Goal: Information Seeking & Learning: Get advice/opinions

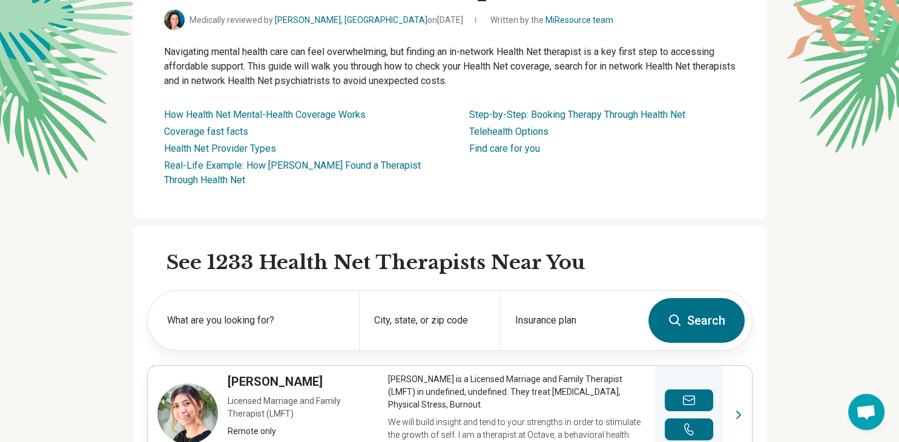
scroll to position [128, 0]
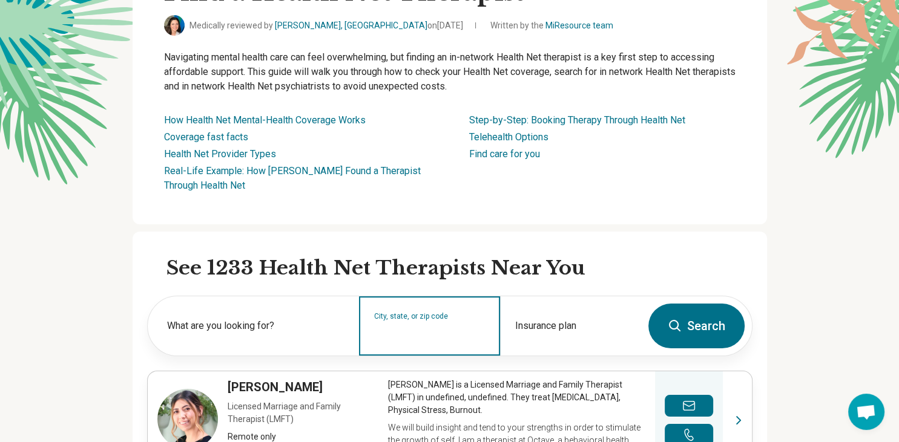
click at [415, 338] on input "City, state, or zip code" at bounding box center [429, 334] width 111 height 15
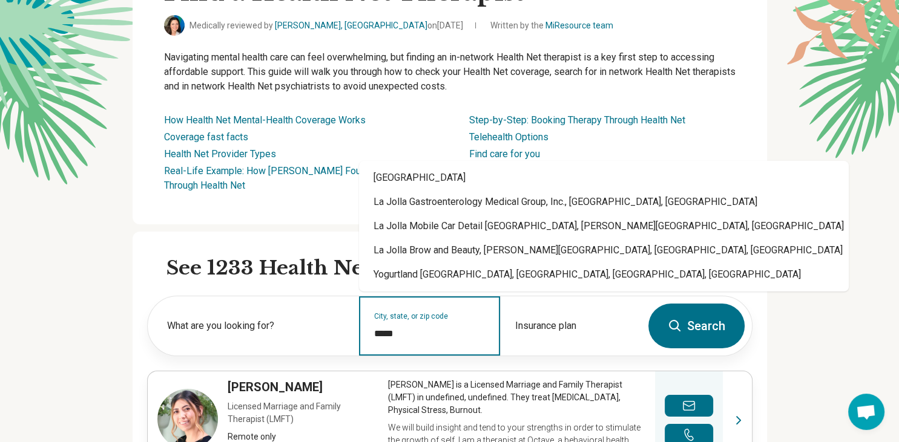
type input "*****"
click at [719, 331] on button "Search" at bounding box center [696, 326] width 96 height 45
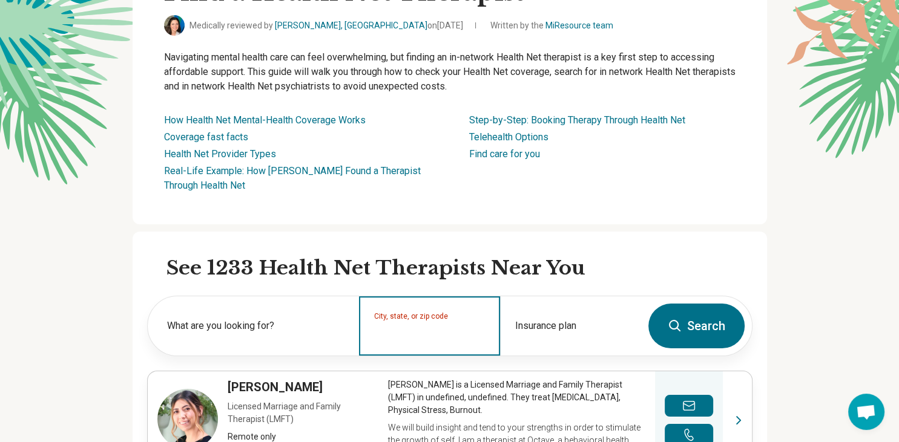
click at [422, 332] on input "City, state, or zip code" at bounding box center [429, 334] width 111 height 15
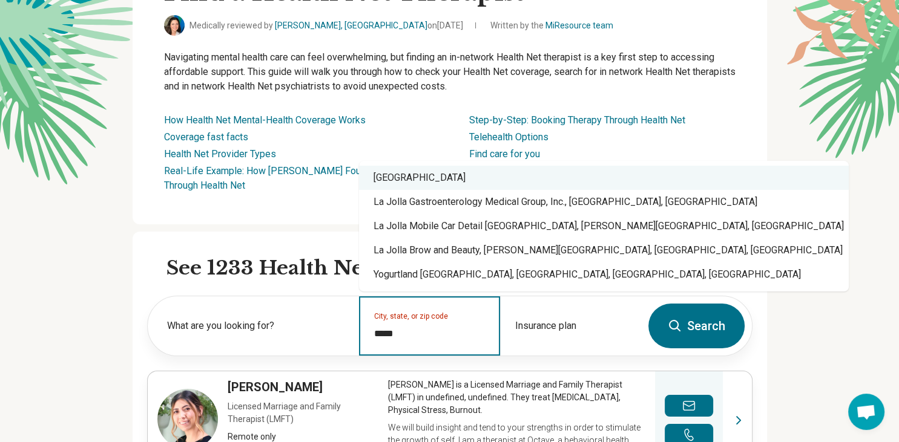
click at [462, 187] on div "San Diego, CA 92122" at bounding box center [604, 178] width 490 height 24
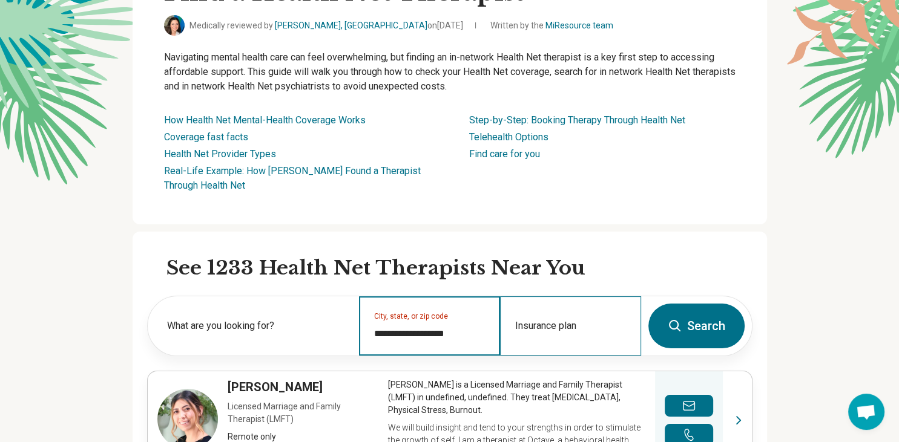
type input "**********"
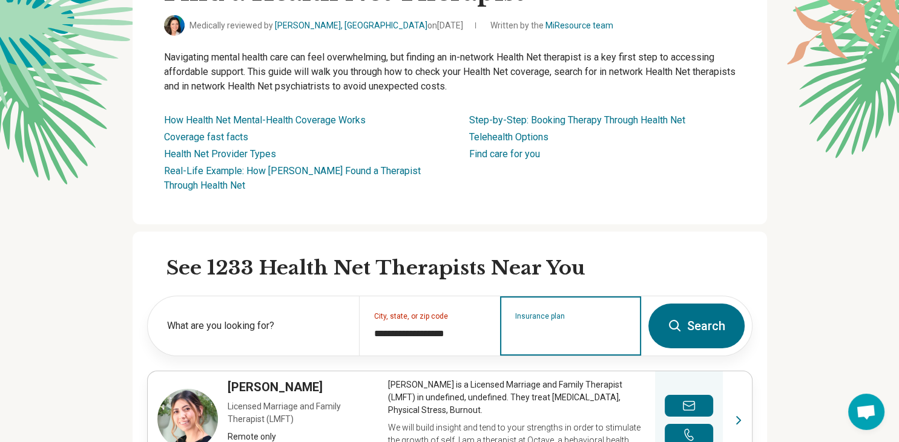
click at [537, 332] on input "Insurance plan" at bounding box center [570, 334] width 111 height 15
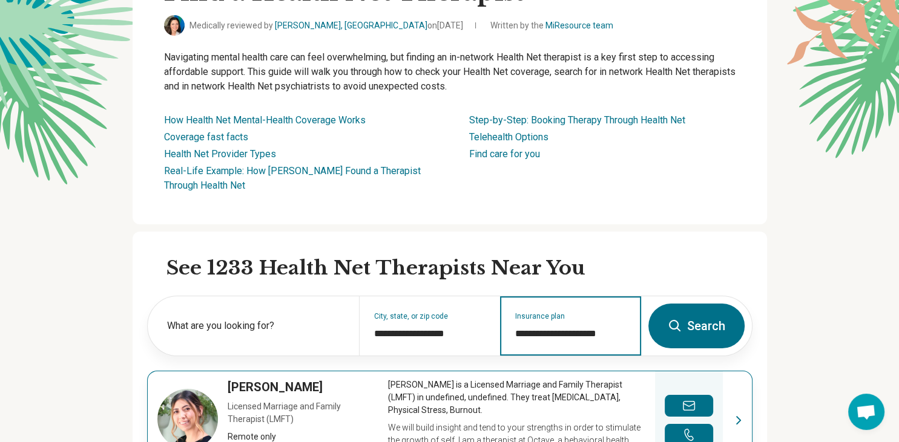
type input "**********"
click at [648, 304] on button "Search" at bounding box center [696, 326] width 96 height 45
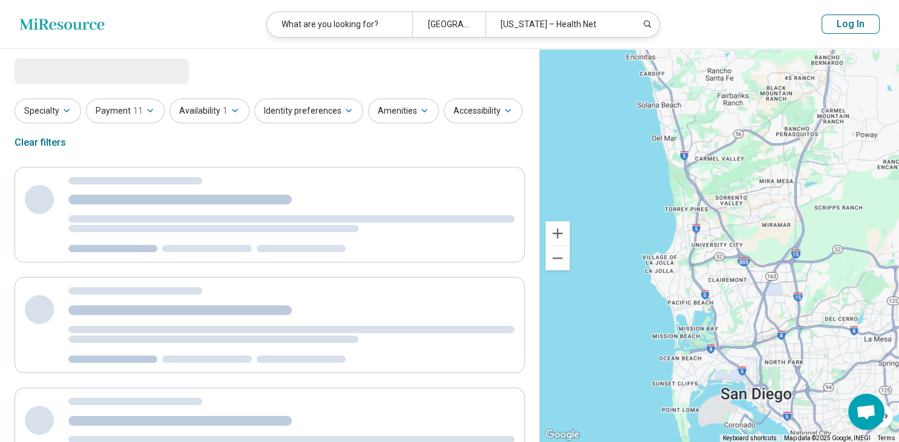
select select "***"
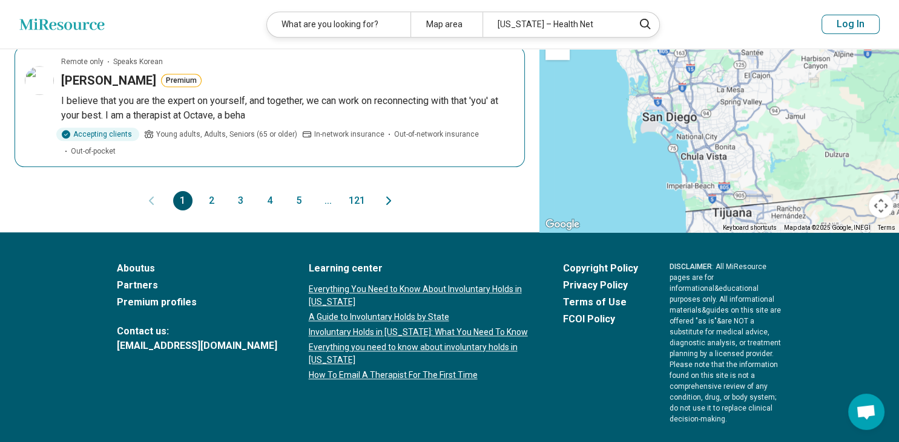
scroll to position [1337, 0]
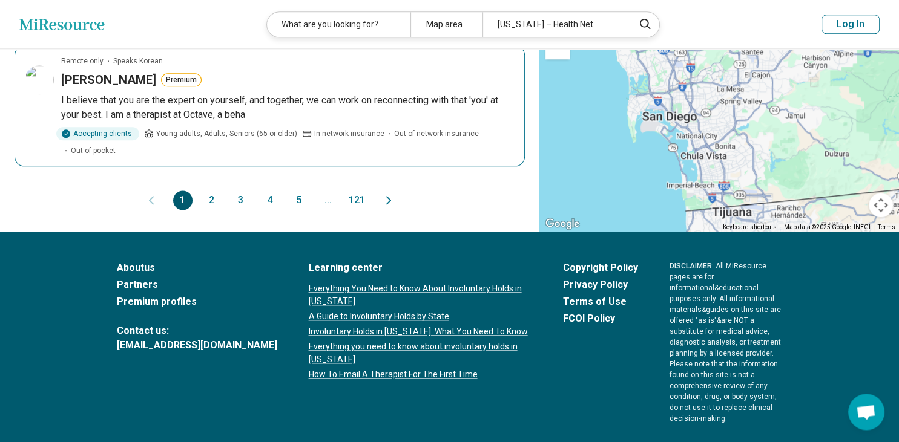
click at [188, 94] on p "I believe that you are the expert on yourself, and together, we can work on rec…" at bounding box center [287, 107] width 453 height 29
click at [211, 196] on button "2" at bounding box center [211, 200] width 19 height 19
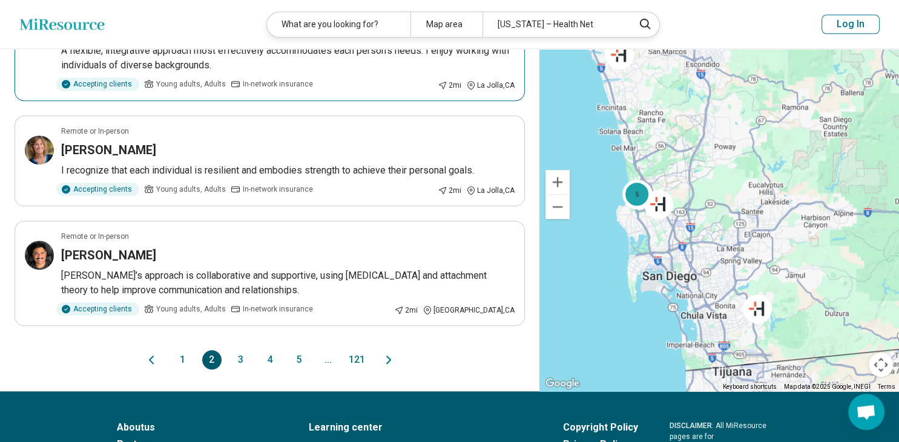
scroll to position [1086, 0]
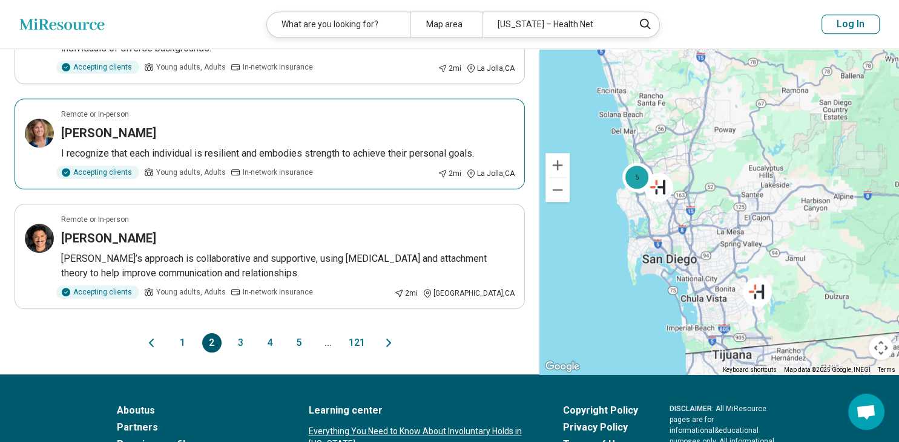
click at [115, 142] on h3 "Nancy Wahlig" at bounding box center [108, 133] width 95 height 17
click at [245, 353] on button "3" at bounding box center [240, 342] width 19 height 19
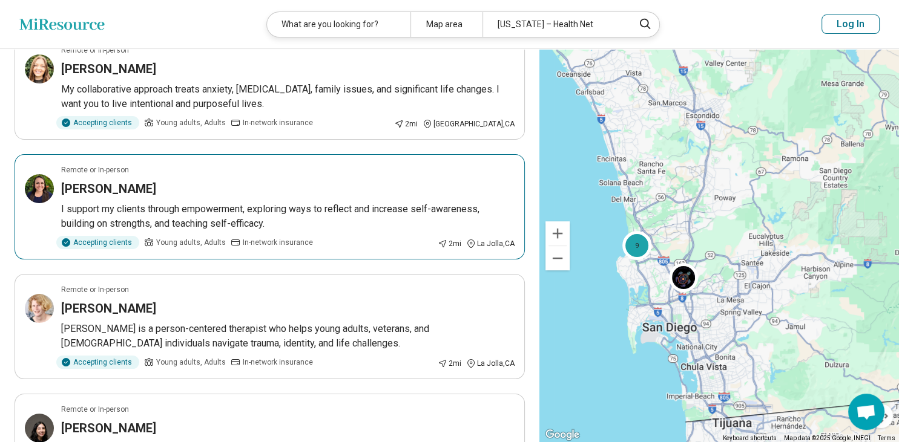
scroll to position [191, 0]
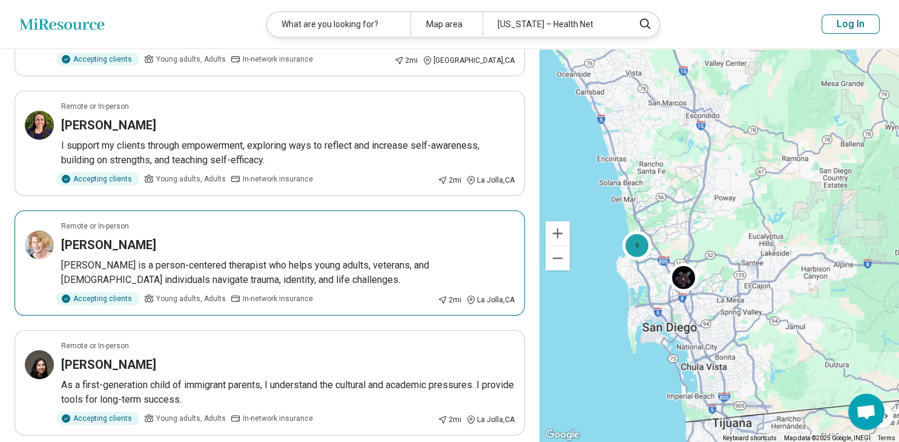
click at [120, 248] on h3 "Susan Reeder" at bounding box center [108, 245] width 95 height 17
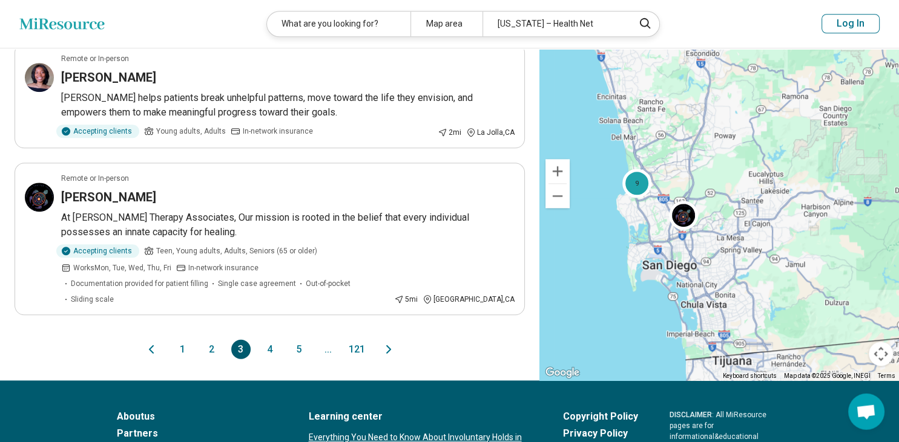
scroll to position [1086, 0]
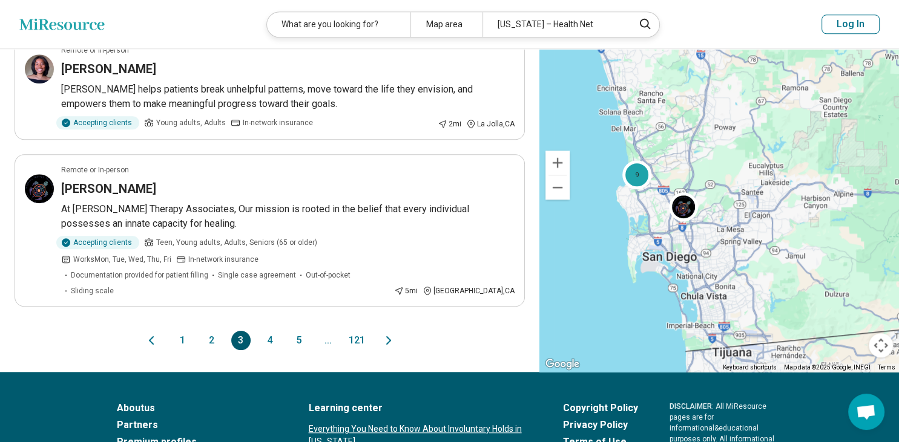
click at [275, 331] on button "4" at bounding box center [269, 340] width 19 height 19
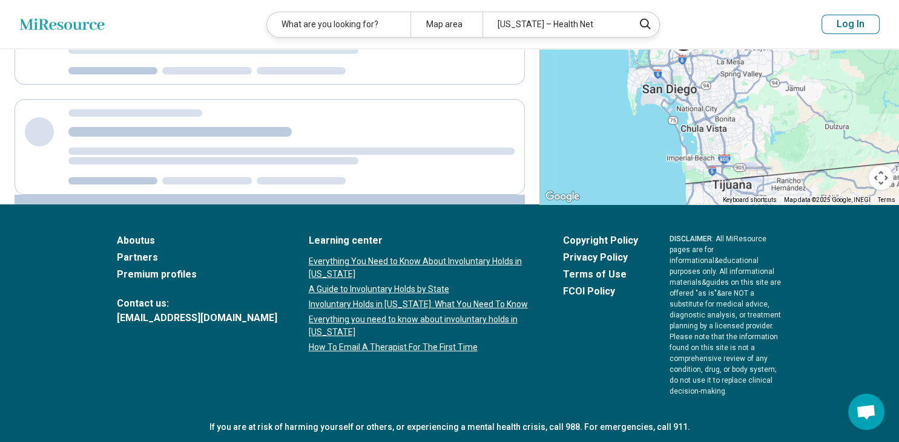
scroll to position [0, 0]
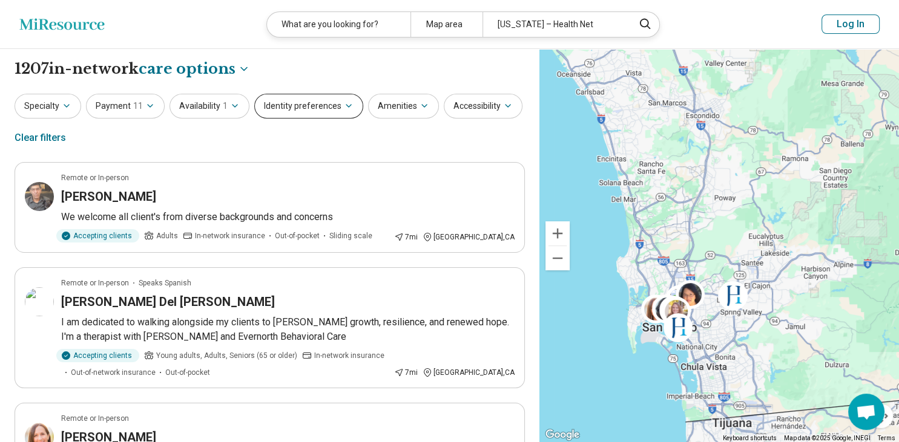
click at [304, 103] on button "Identity preferences" at bounding box center [308, 106] width 109 height 25
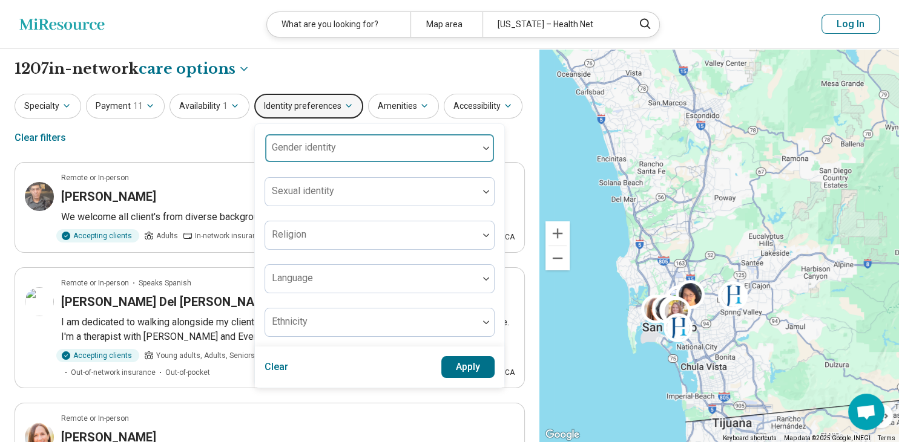
click at [287, 147] on div "Gender identity" at bounding box center [379, 148] width 230 height 29
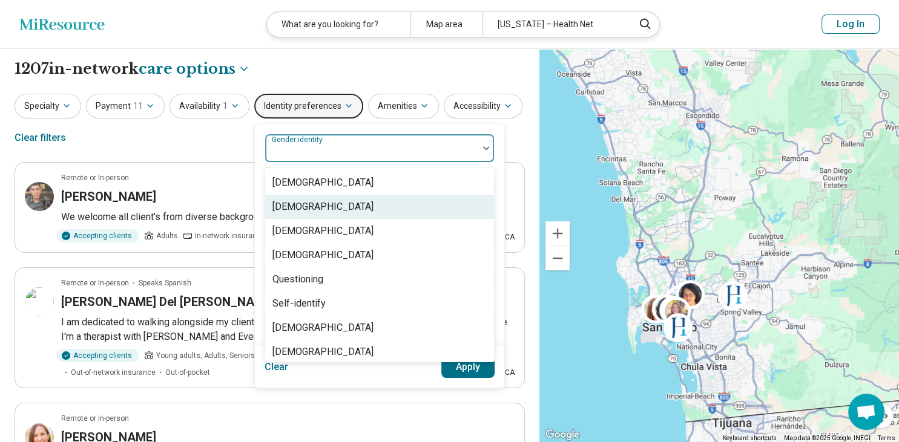
click at [285, 201] on div "[DEMOGRAPHIC_DATA]" at bounding box center [322, 207] width 101 height 15
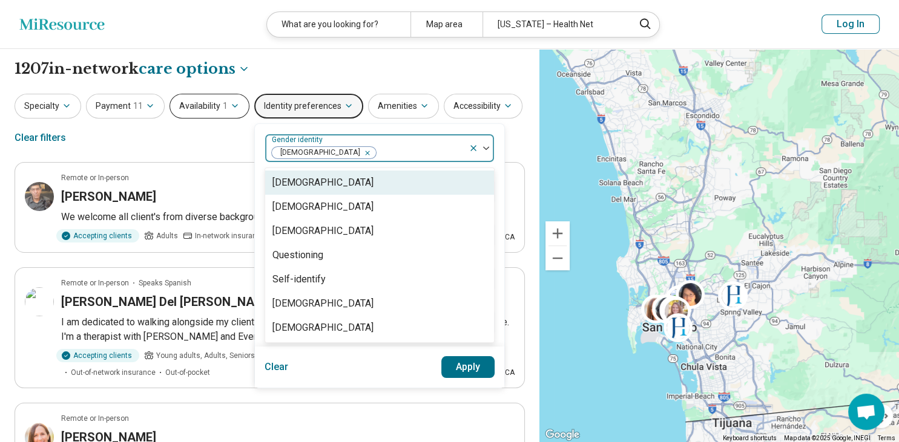
click at [183, 104] on button "Availability 1" at bounding box center [209, 106] width 80 height 25
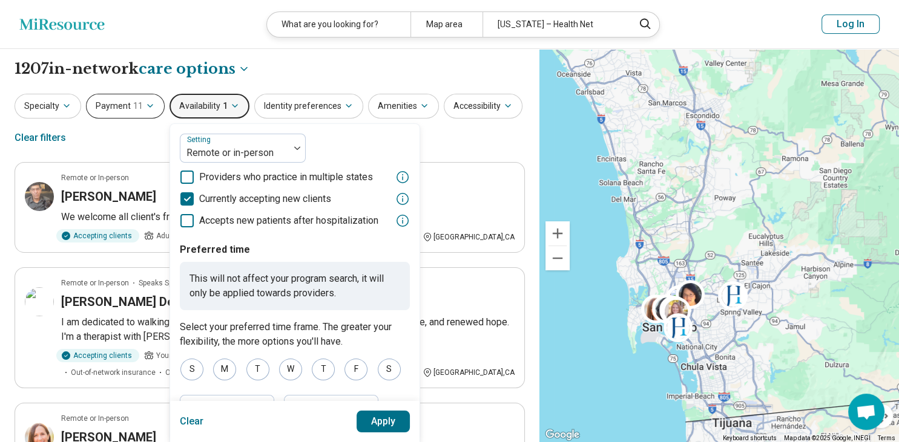
click at [122, 108] on button "Payment 11" at bounding box center [125, 106] width 79 height 25
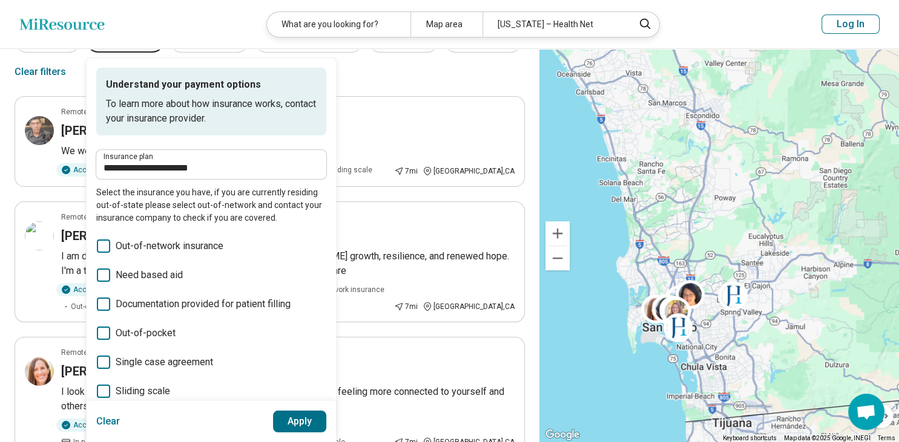
scroll to position [64, 0]
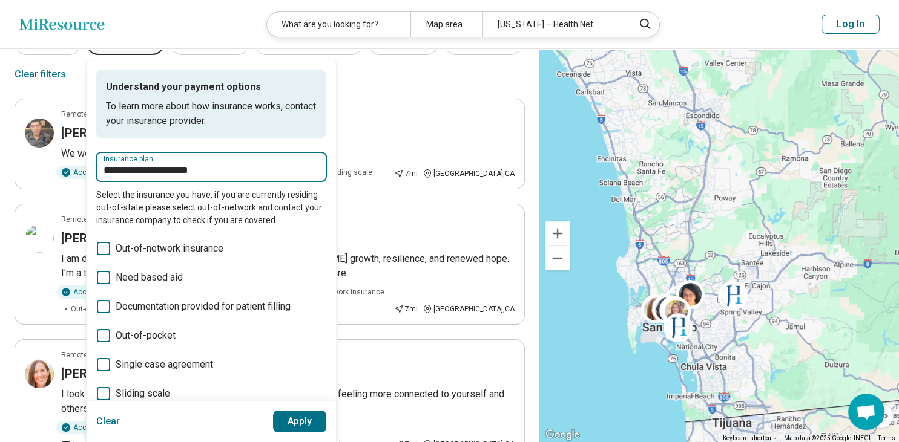
drag, startPoint x: 162, startPoint y: 168, endPoint x: 89, endPoint y: 159, distance: 73.9
click at [103, 163] on input "**********" at bounding box center [210, 170] width 215 height 15
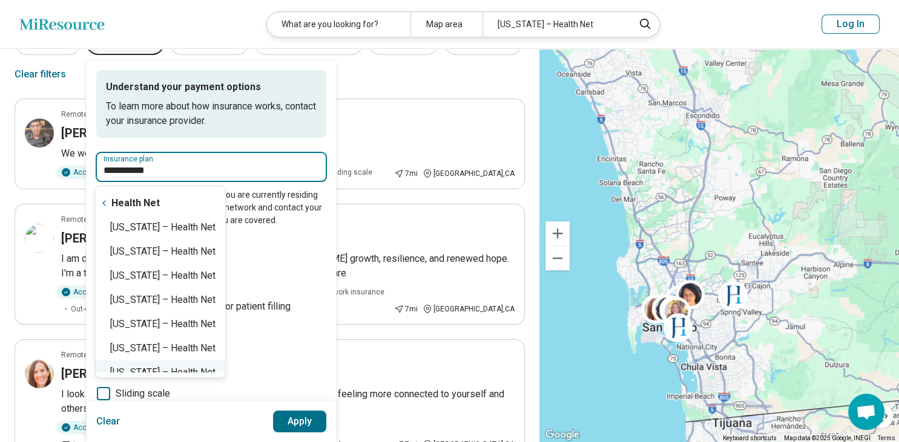
scroll to position [12, 0]
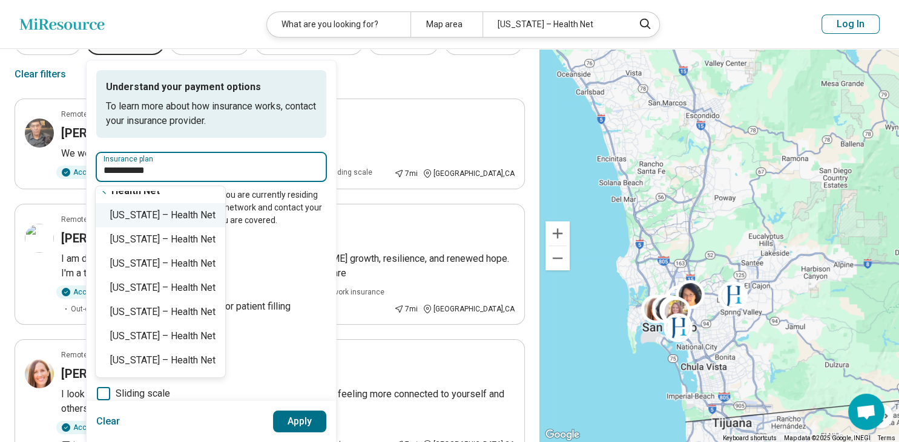
click at [183, 223] on div "California – Health Net" at bounding box center [161, 215] width 130 height 24
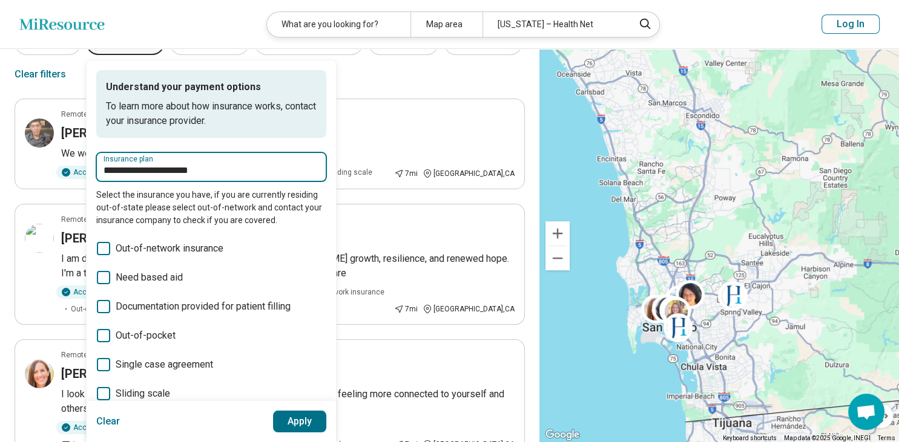
type input "**********"
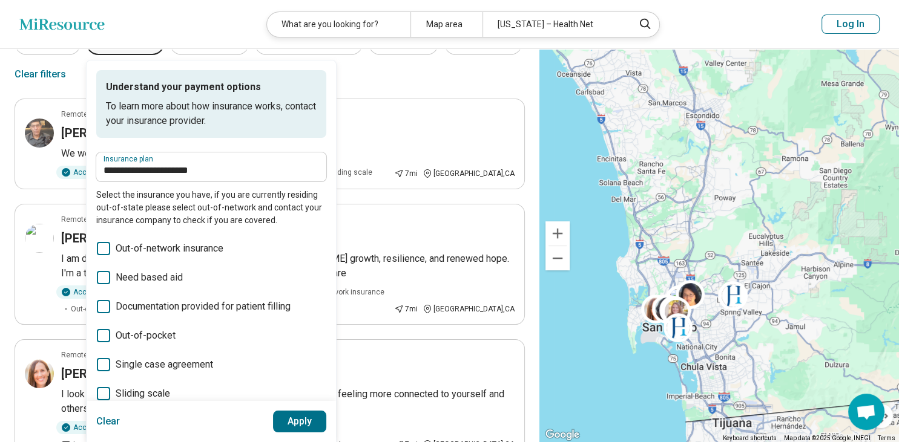
click at [304, 426] on button "Apply" at bounding box center [300, 422] width 54 height 22
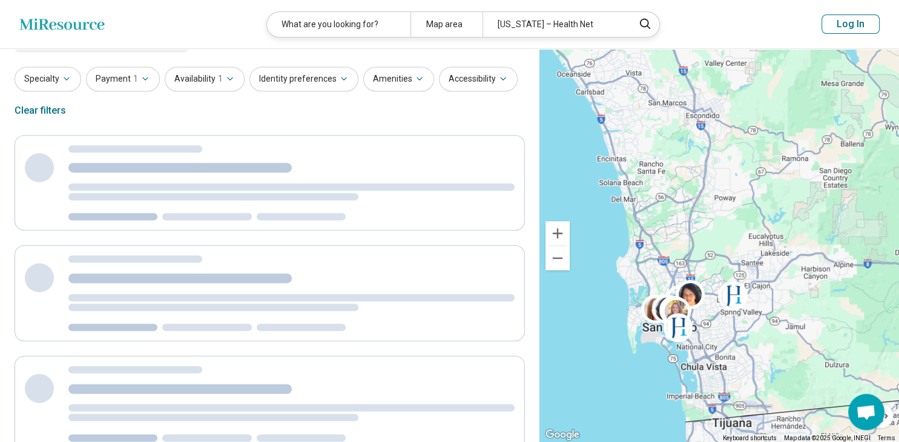
scroll to position [8, 0]
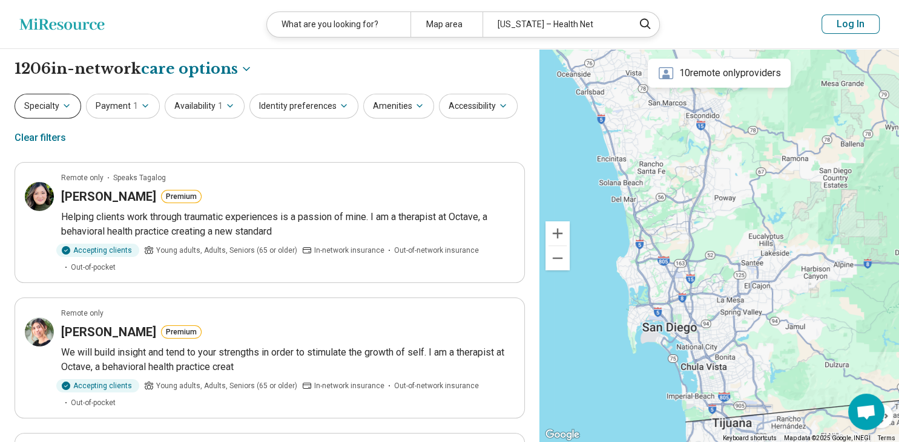
click at [33, 107] on button "Specialty" at bounding box center [48, 106] width 67 height 25
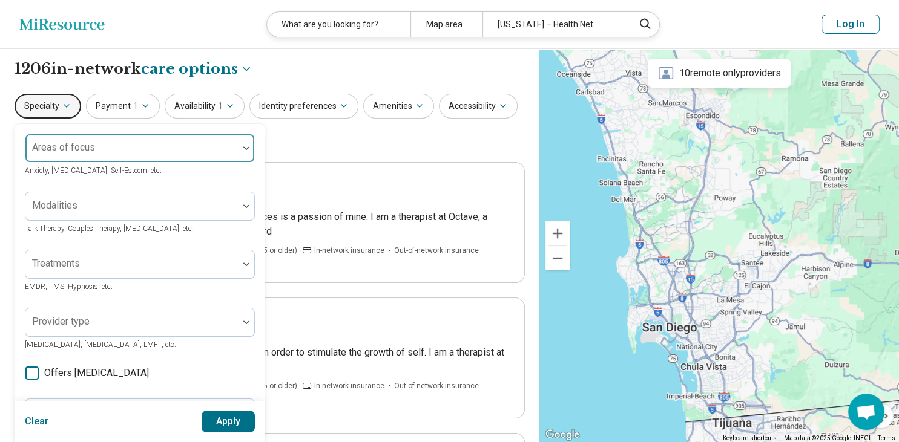
click at [69, 152] on div "Areas of focus" at bounding box center [140, 148] width 230 height 29
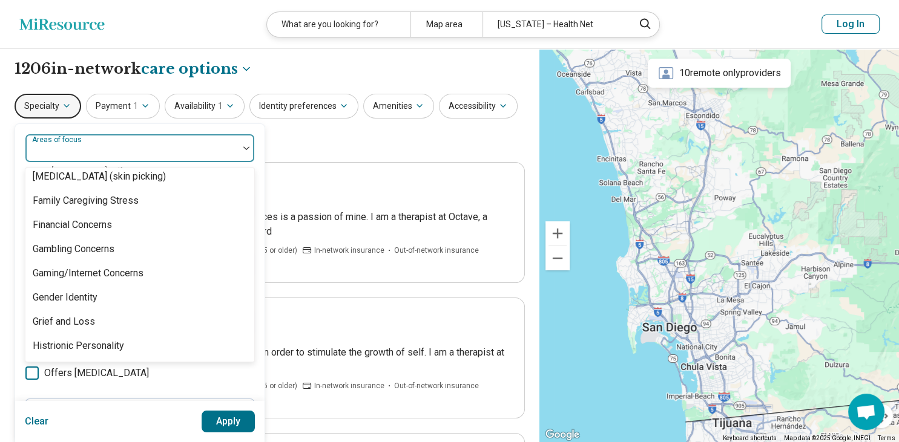
scroll to position [906, 0]
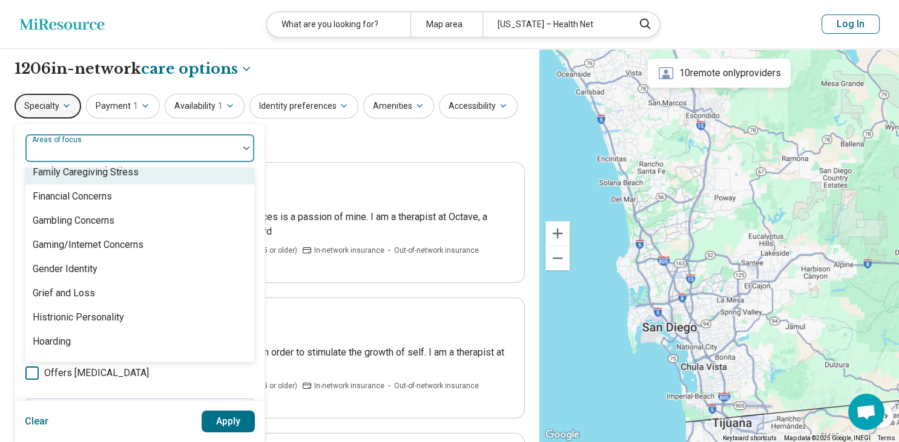
click at [140, 176] on div "Family Caregiving Stress" at bounding box center [139, 172] width 229 height 24
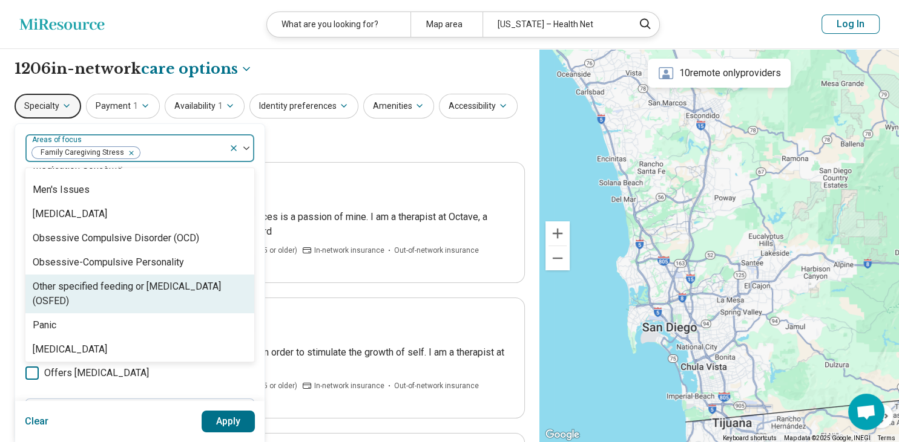
scroll to position [1370, 0]
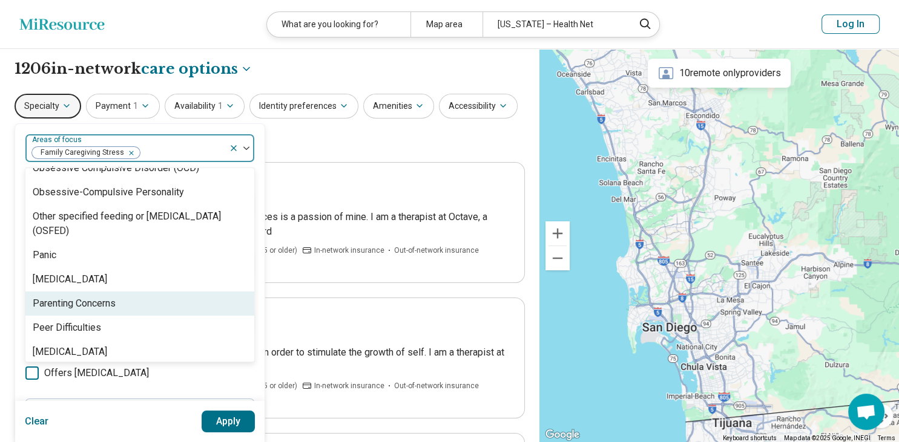
click at [174, 308] on div "Parenting Concerns" at bounding box center [139, 304] width 229 height 24
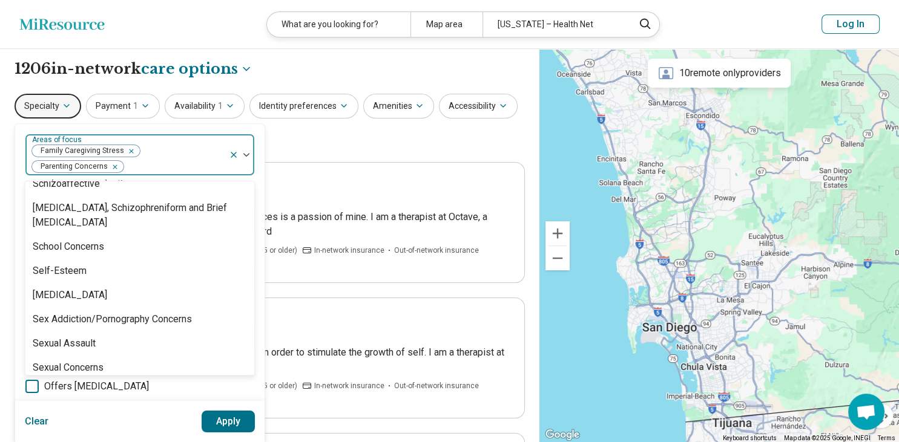
scroll to position [1997, 0]
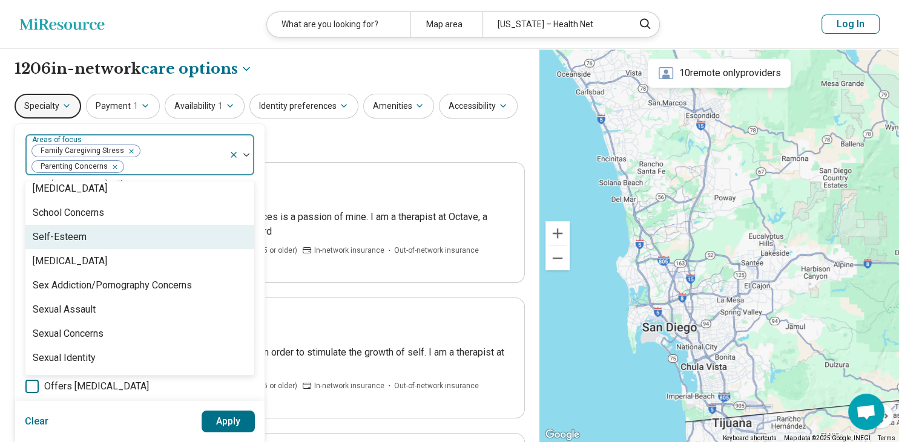
click at [219, 245] on div "Self-Esteem" at bounding box center [139, 237] width 229 height 24
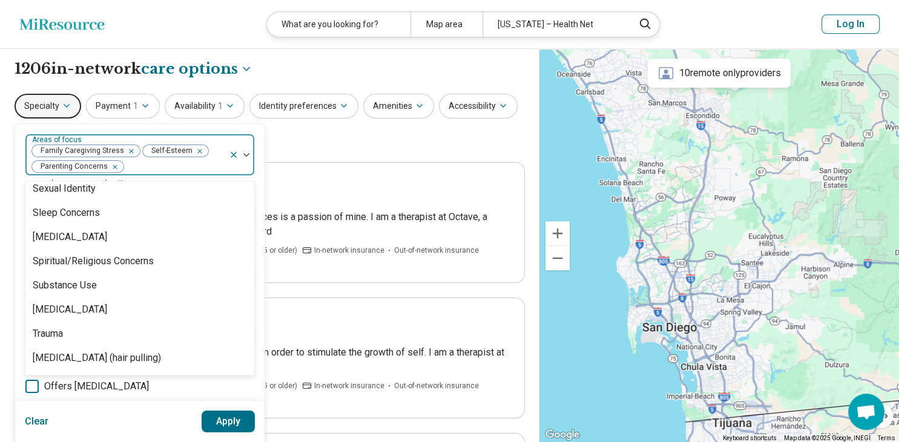
scroll to position [2188, 0]
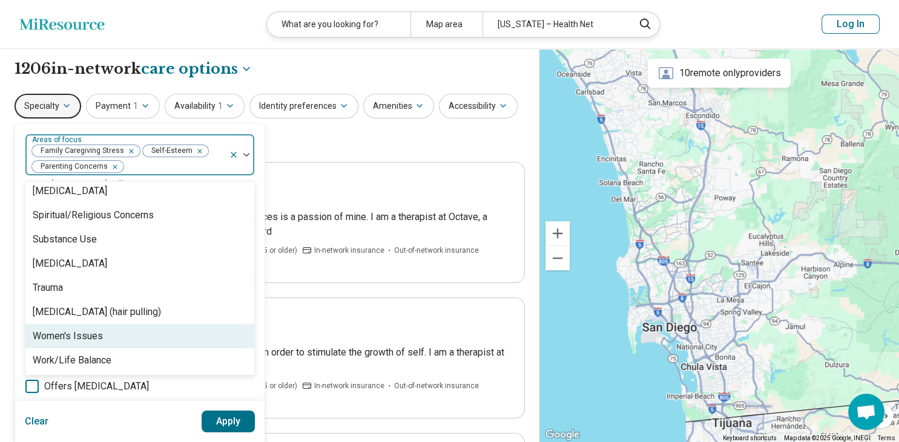
click at [154, 347] on div "Women's Issues" at bounding box center [139, 336] width 229 height 24
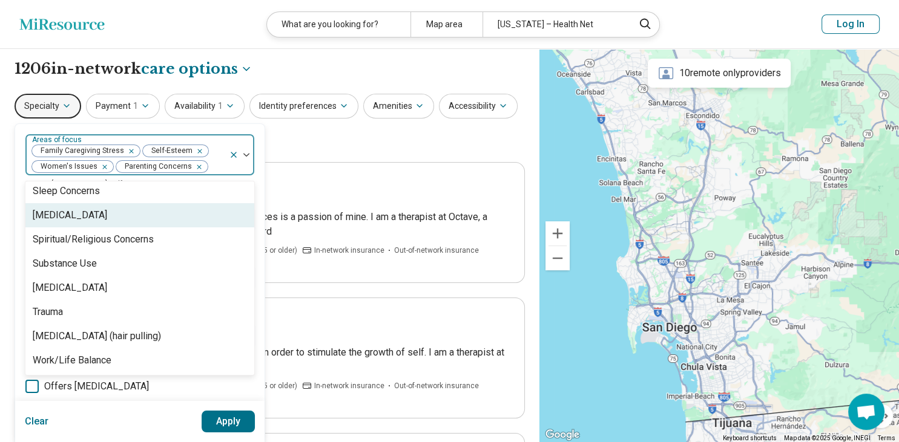
click at [178, 220] on div "[MEDICAL_DATA]" at bounding box center [139, 215] width 229 height 24
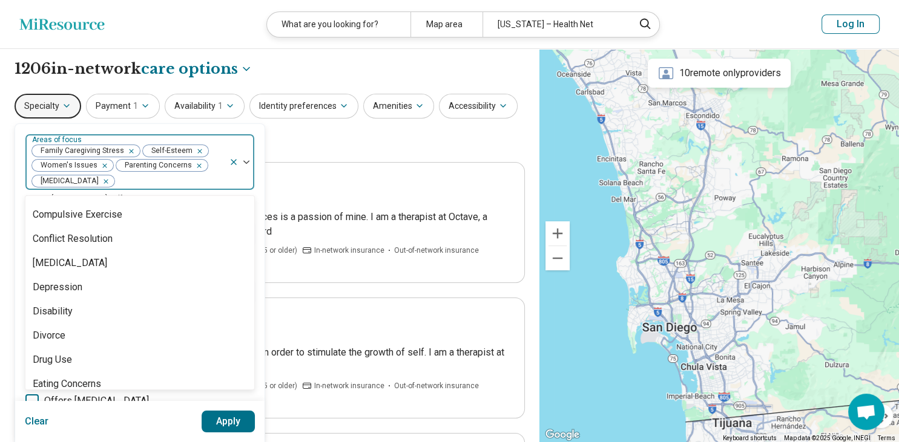
scroll to position [675, 0]
click at [344, 139] on div "Specialty option Social Anxiety, selected. 95 results available. Use Up and Dow…" at bounding box center [270, 123] width 510 height 59
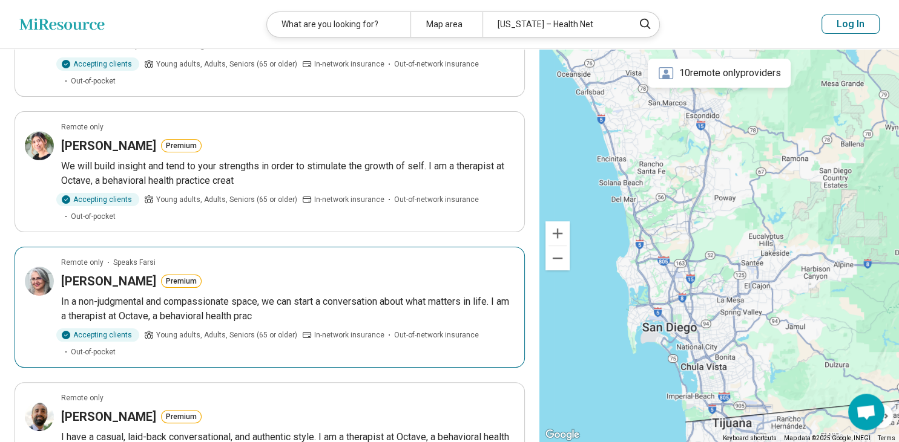
scroll to position [0, 0]
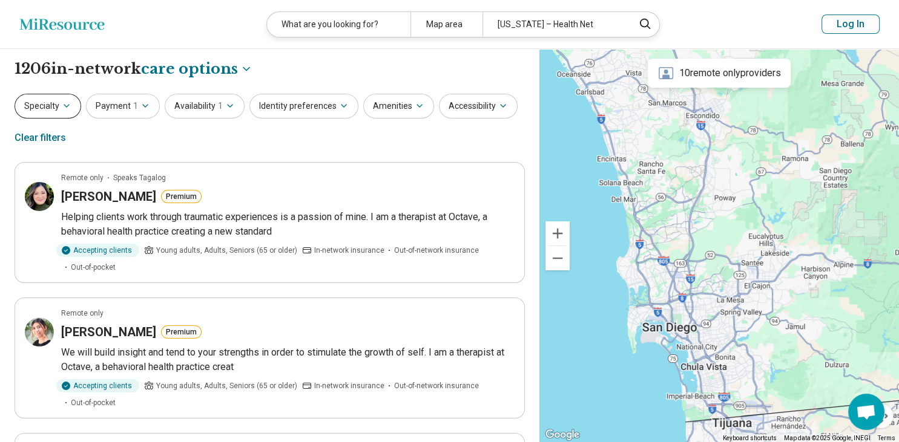
click at [54, 107] on button "Specialty" at bounding box center [48, 106] width 67 height 25
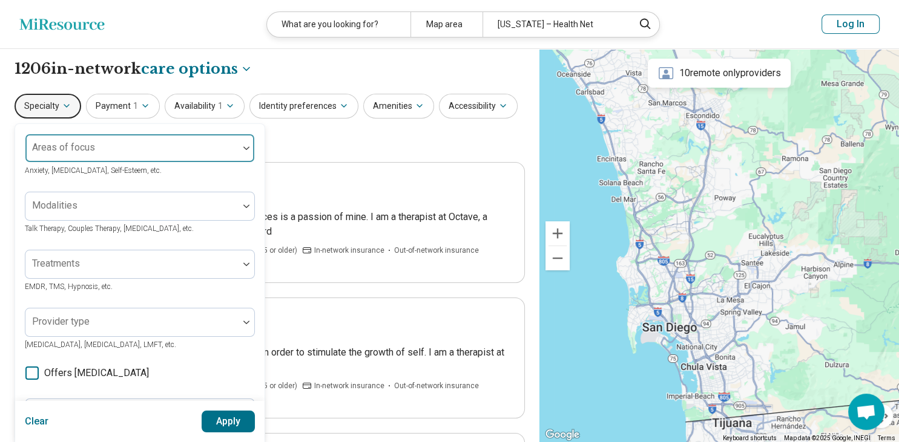
click at [159, 148] on div at bounding box center [131, 153] width 203 height 17
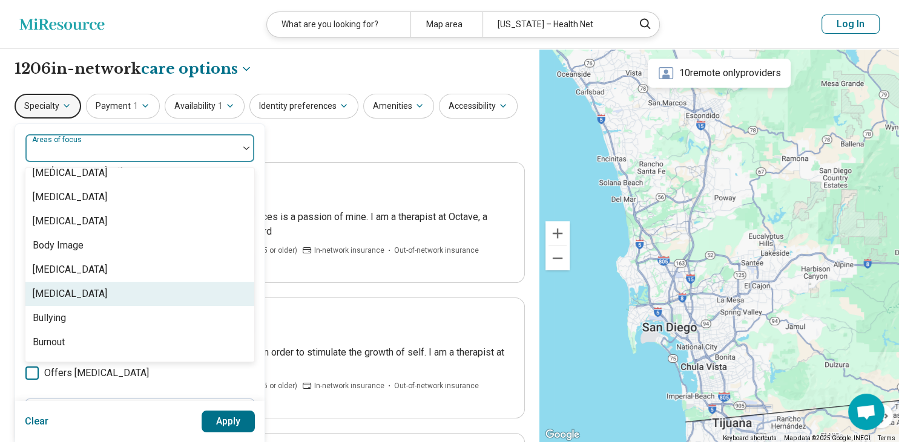
scroll to position [418, 0]
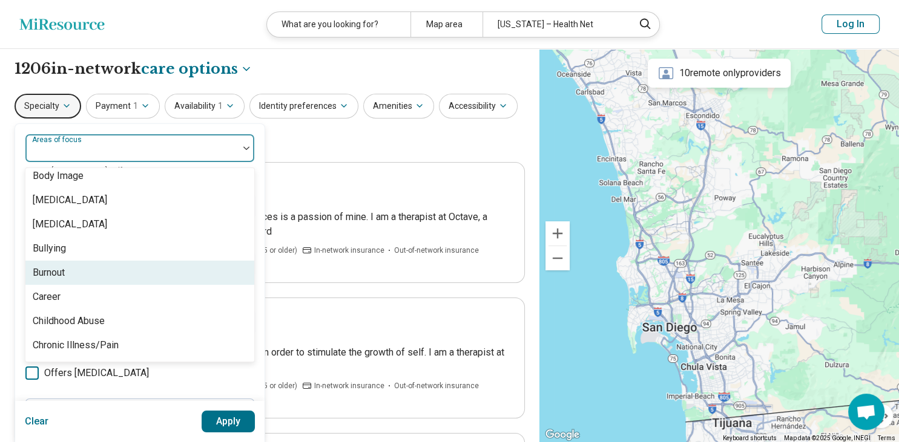
click at [145, 274] on div "Burnout" at bounding box center [139, 273] width 229 height 24
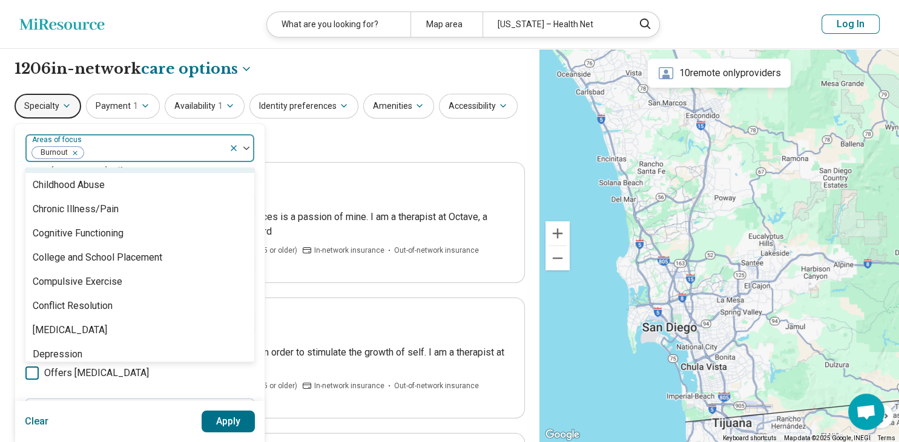
scroll to position [557, 0]
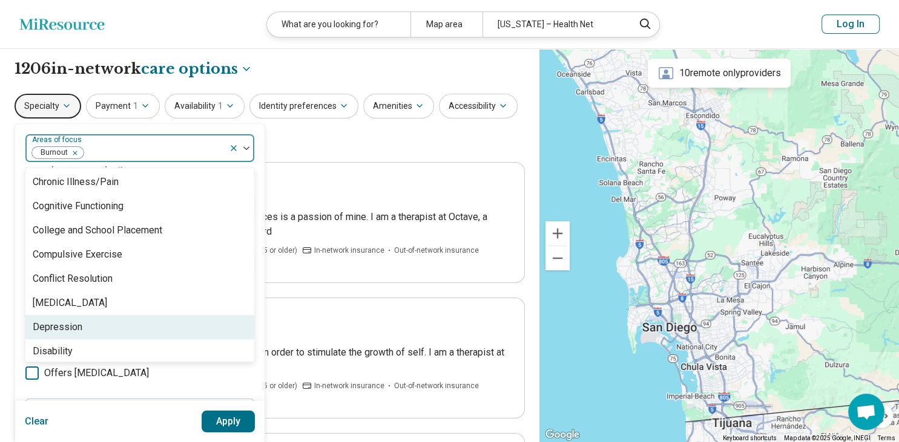
click at [98, 321] on div "Depression" at bounding box center [139, 327] width 229 height 24
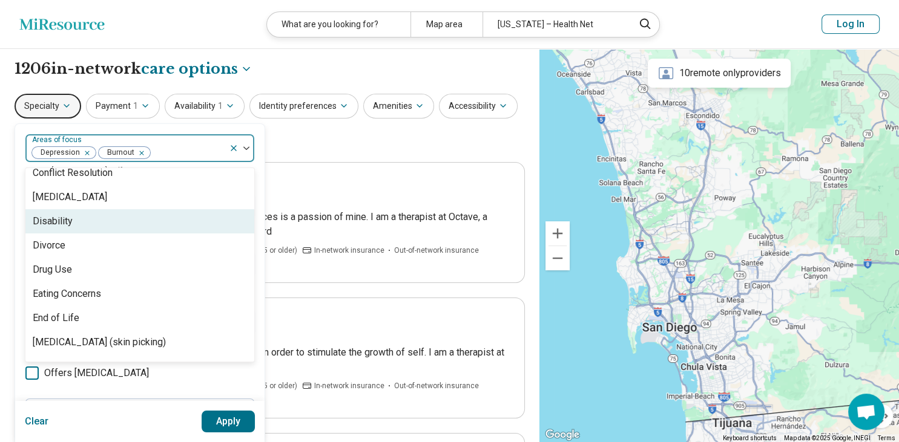
scroll to position [697, 0]
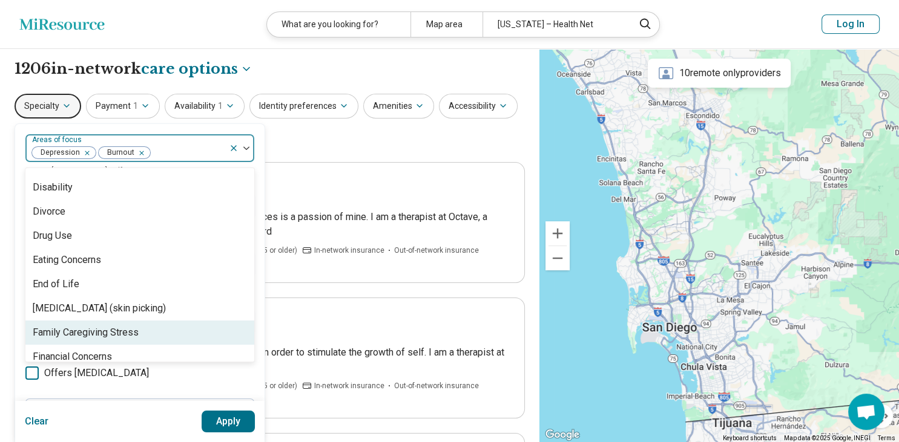
click at [98, 321] on div "Family Caregiving Stress" at bounding box center [139, 333] width 229 height 24
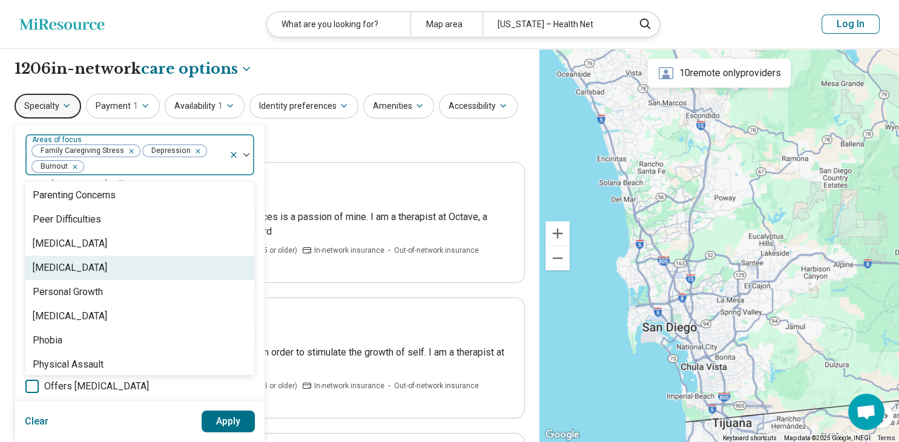
scroll to position [1464, 0]
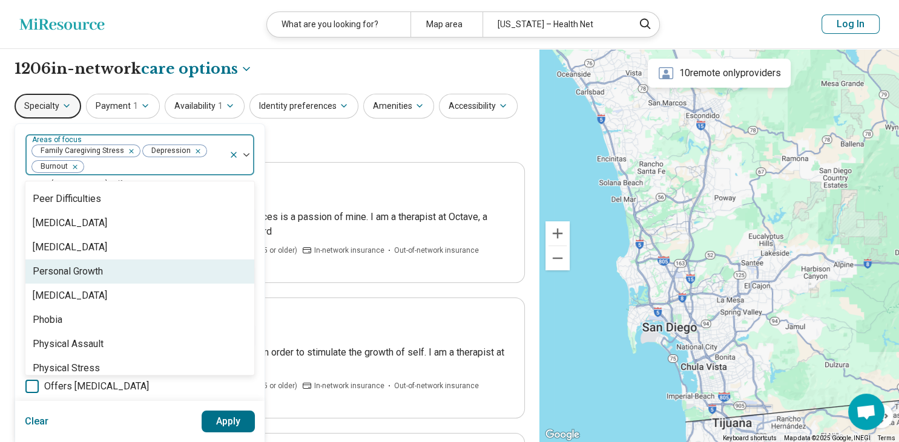
click at [86, 280] on div "Personal Growth" at bounding box center [139, 272] width 229 height 24
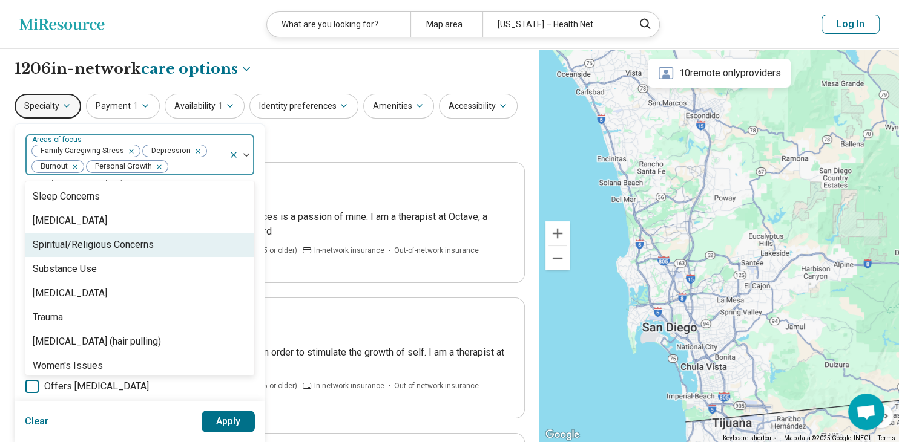
scroll to position [2164, 0]
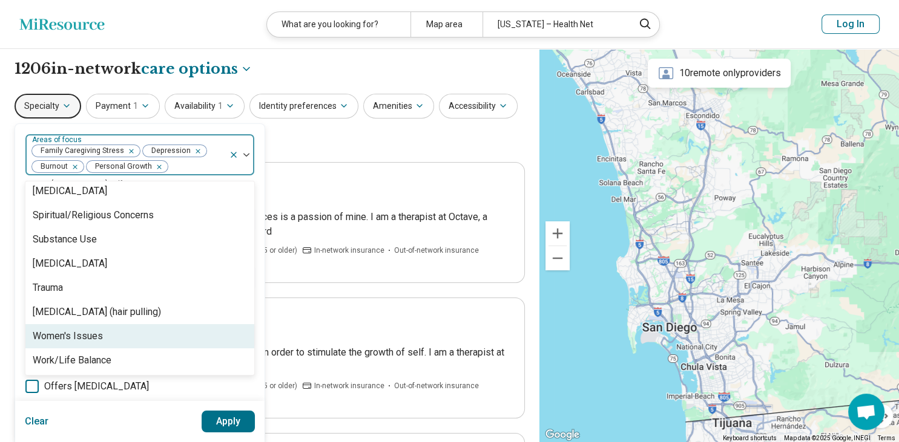
click at [62, 347] on div "Women's Issues" at bounding box center [139, 336] width 229 height 24
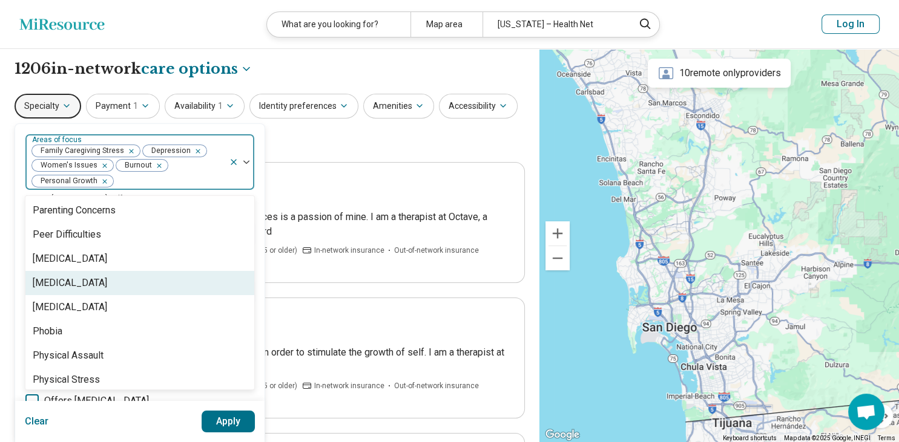
scroll to position [1373, 0]
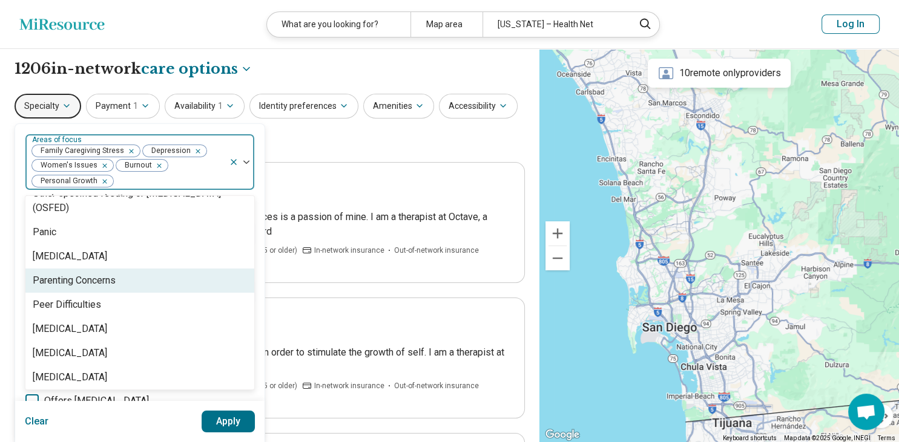
click at [96, 286] on div "Parenting Concerns" at bounding box center [74, 281] width 83 height 15
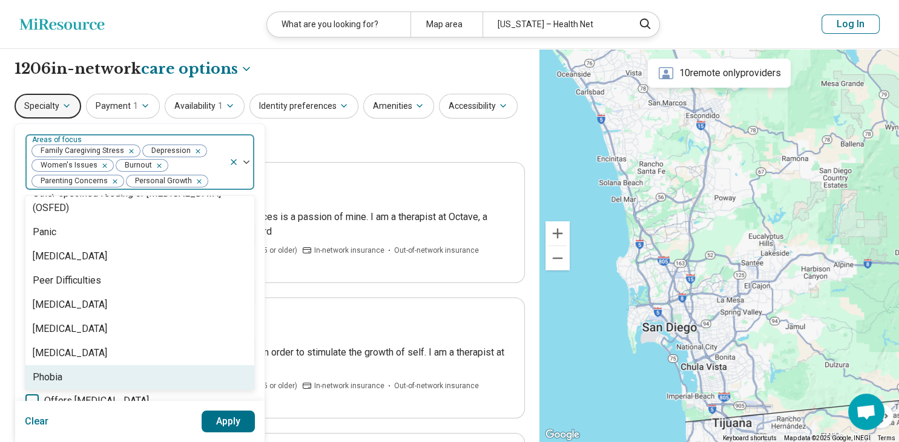
click at [225, 428] on button "Apply" at bounding box center [229, 422] width 54 height 22
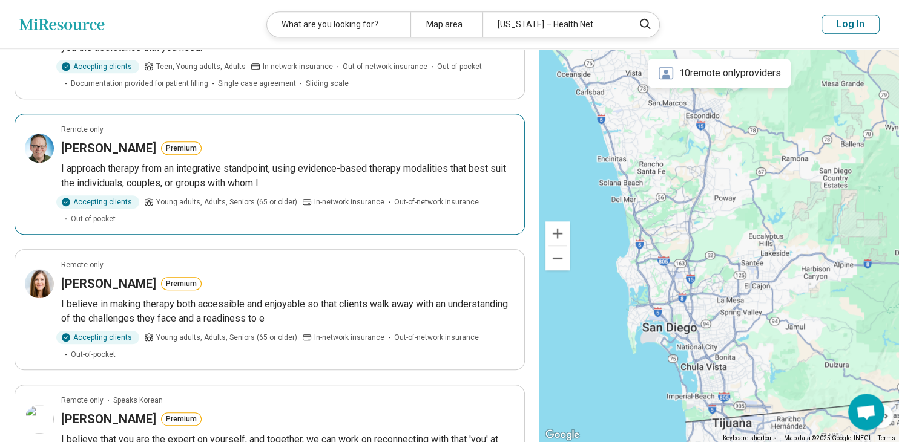
scroll to position [1022, 0]
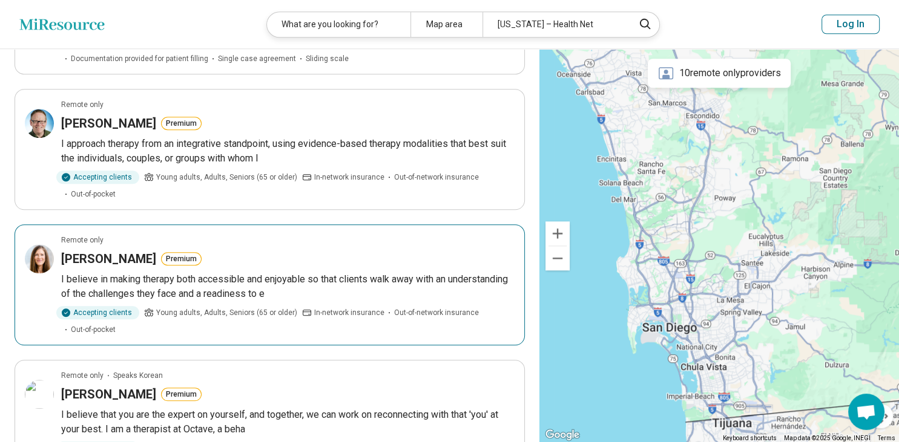
click at [91, 260] on h3 "Courtney Spencer" at bounding box center [108, 259] width 95 height 17
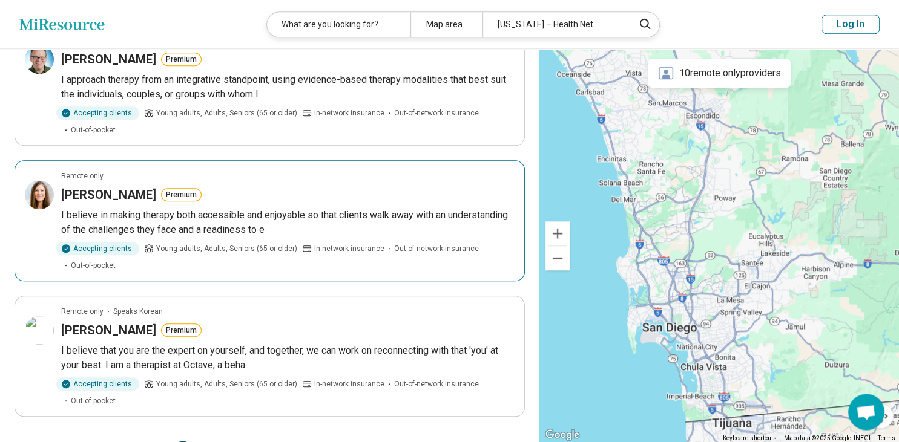
scroll to position [1214, 0]
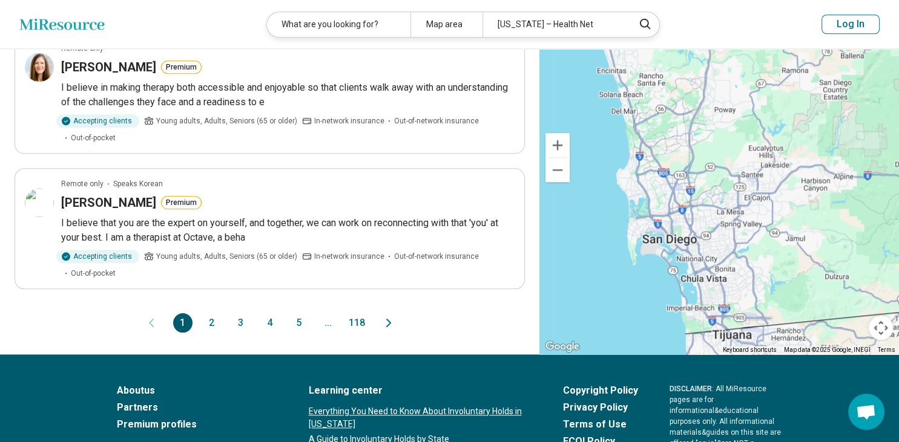
click at [204, 327] on button "2" at bounding box center [211, 322] width 19 height 19
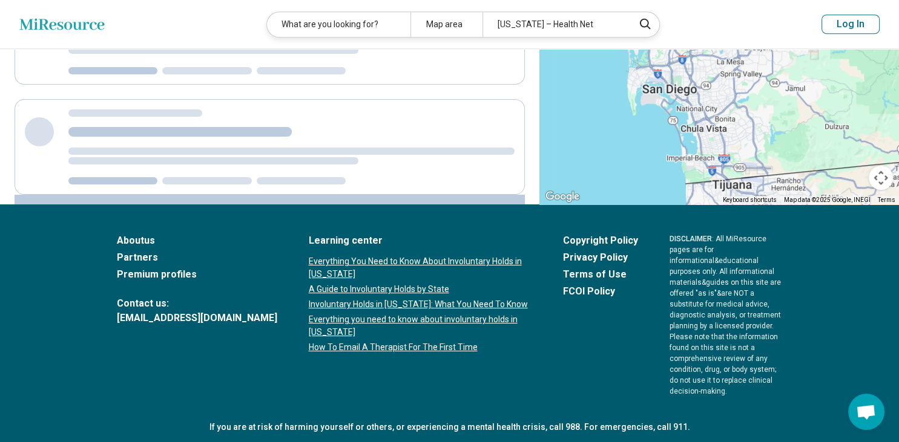
scroll to position [0, 0]
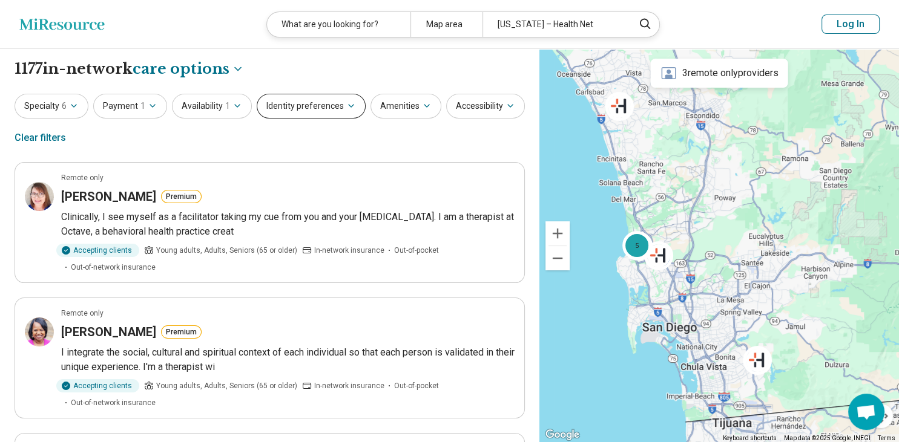
click at [278, 102] on button "Identity preferences" at bounding box center [311, 106] width 109 height 25
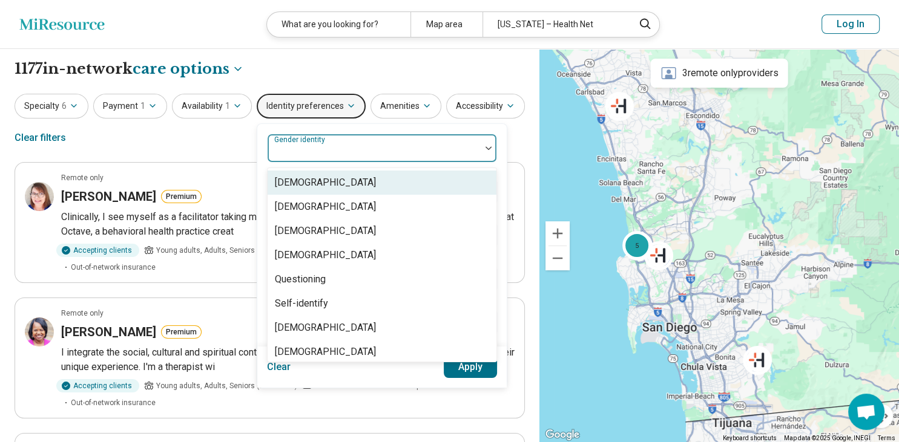
click at [362, 149] on div at bounding box center [373, 153] width 203 height 17
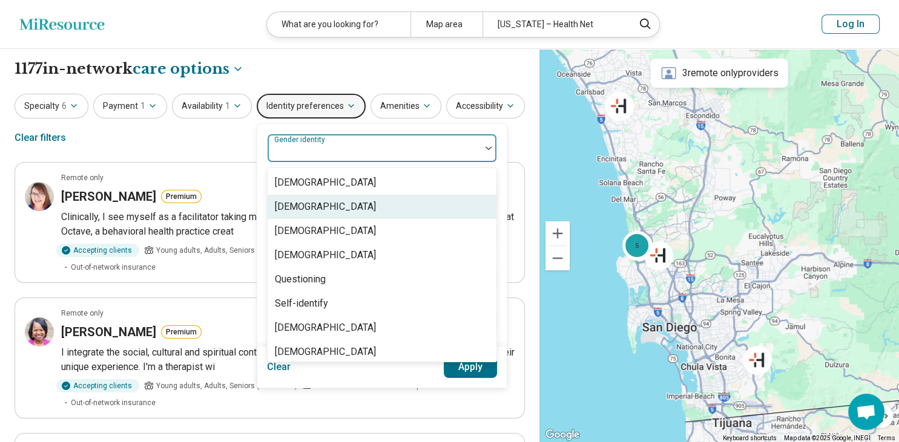
click at [322, 205] on div "[DEMOGRAPHIC_DATA]" at bounding box center [325, 207] width 101 height 15
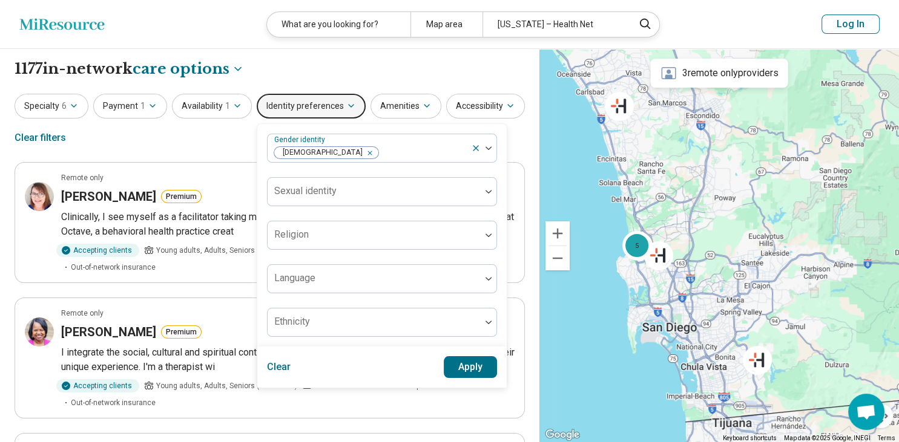
click at [474, 369] on button "Apply" at bounding box center [471, 367] width 54 height 22
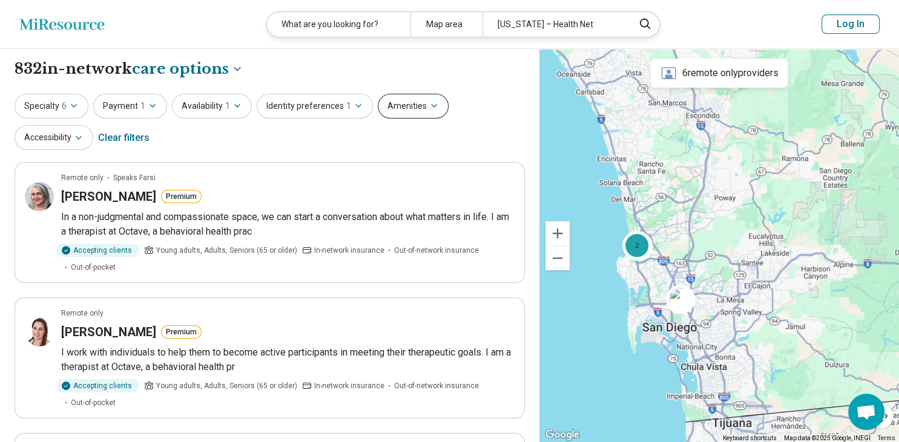
click at [420, 108] on button "Amenities" at bounding box center [413, 106] width 71 height 25
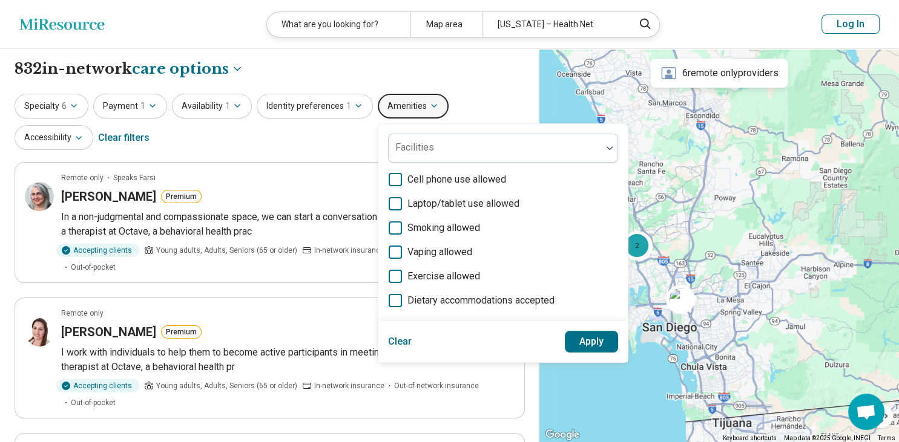
click at [420, 108] on button "Amenities" at bounding box center [413, 106] width 71 height 25
click at [282, 133] on div "Specialty 6 Payment 1 Availability 1 Identity preferences 1 Amenities Facilitie…" at bounding box center [270, 123] width 510 height 59
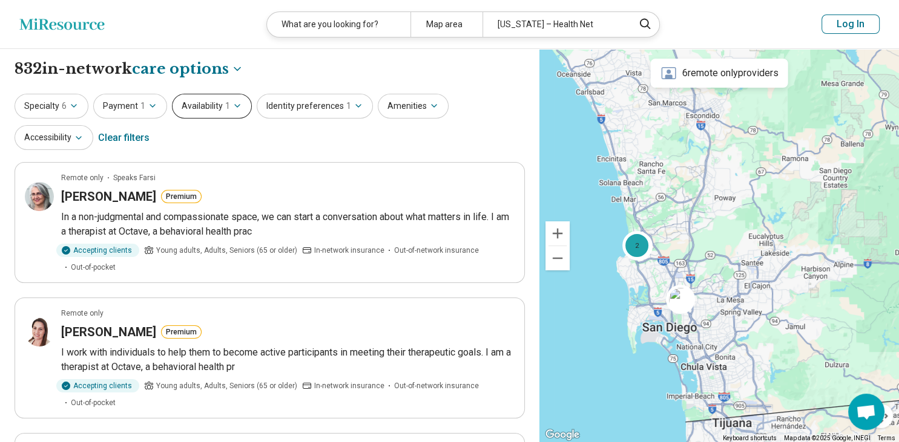
click at [219, 106] on button "Availability 1" at bounding box center [212, 106] width 80 height 25
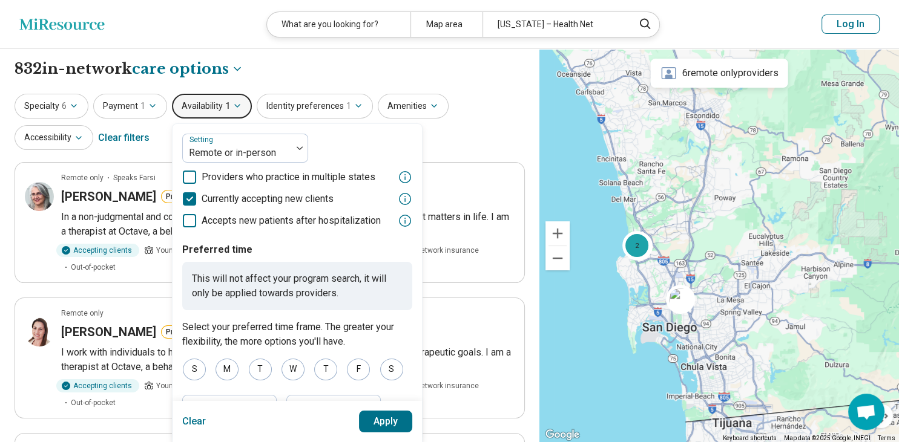
click at [219, 106] on button "Availability 1" at bounding box center [212, 106] width 80 height 25
click at [476, 143] on div "Specialty 6 Payment 1 Availability 1 Setting Remote or in-person Providers who …" at bounding box center [270, 123] width 510 height 59
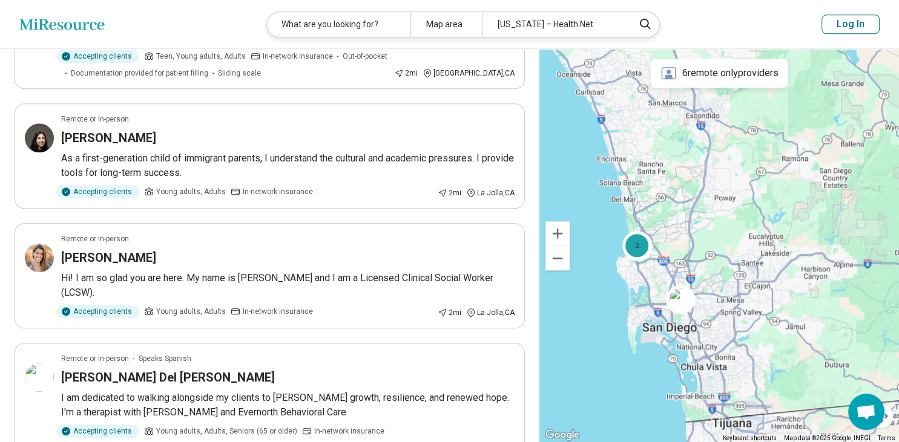
scroll to position [1022, 0]
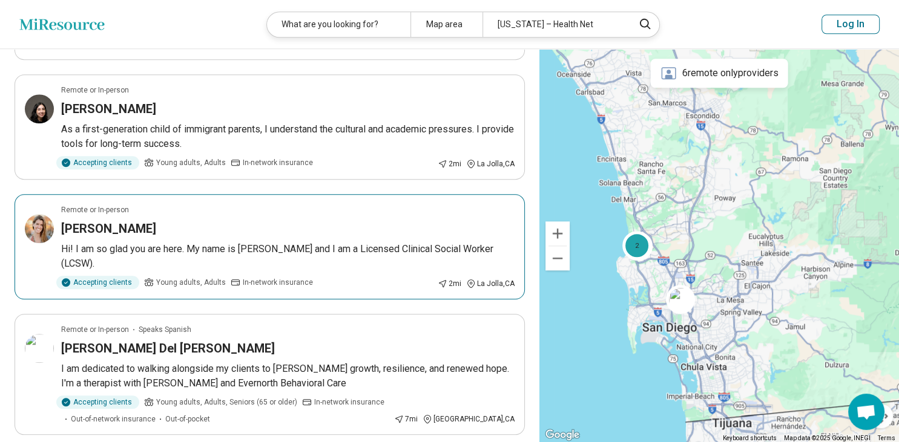
click at [93, 235] on h3 "Rachel Preloh" at bounding box center [108, 228] width 95 height 17
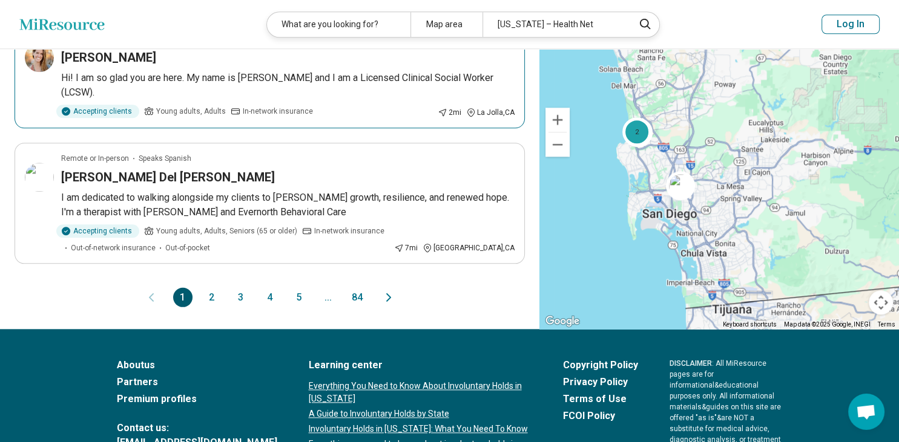
scroll to position [1214, 0]
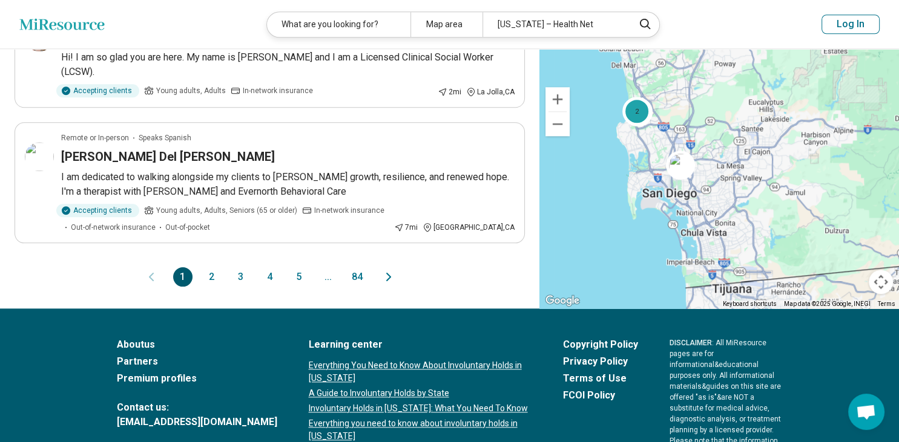
click at [217, 275] on button "2" at bounding box center [211, 276] width 19 height 19
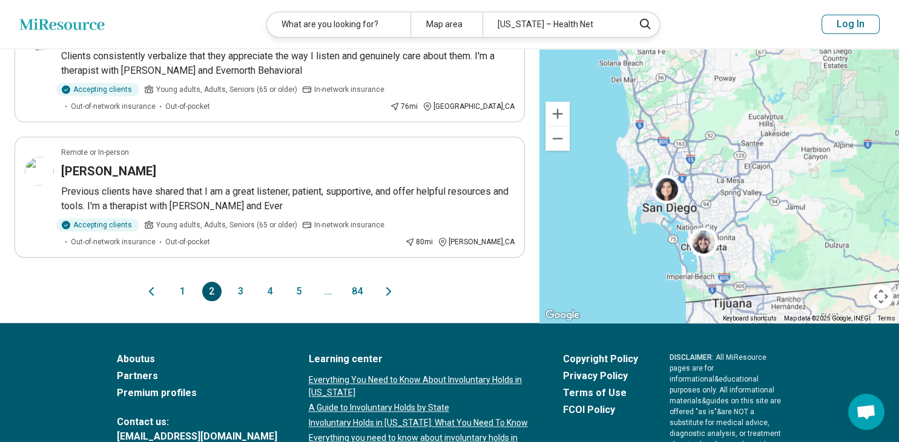
click at [242, 286] on button "3" at bounding box center [240, 291] width 19 height 19
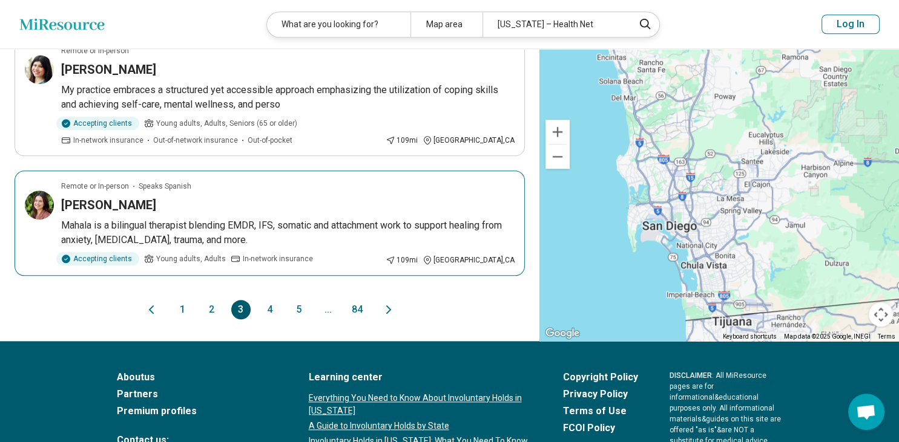
scroll to position [1342, 0]
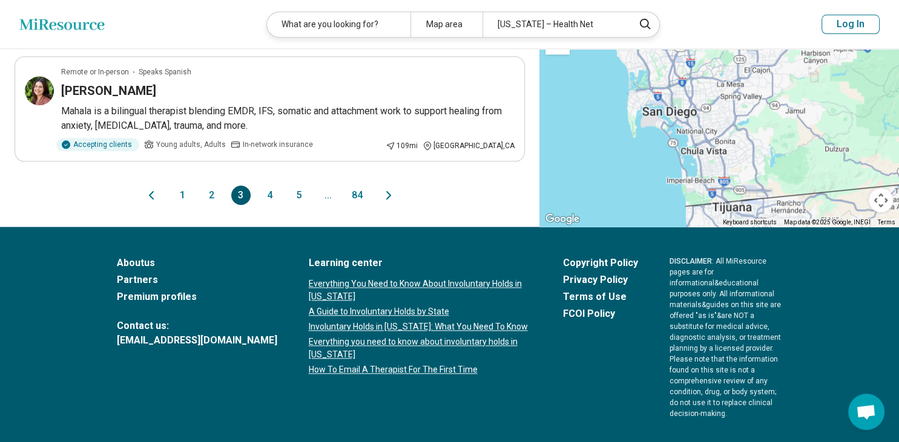
click at [178, 189] on button "1" at bounding box center [182, 195] width 19 height 19
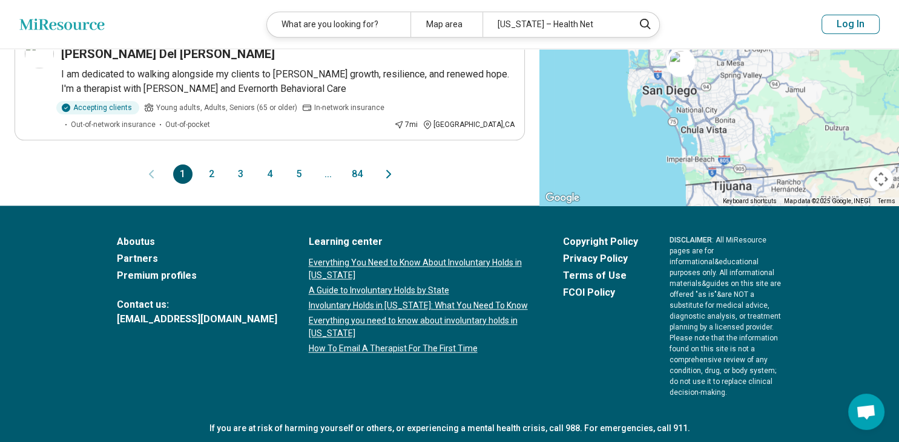
scroll to position [0, 0]
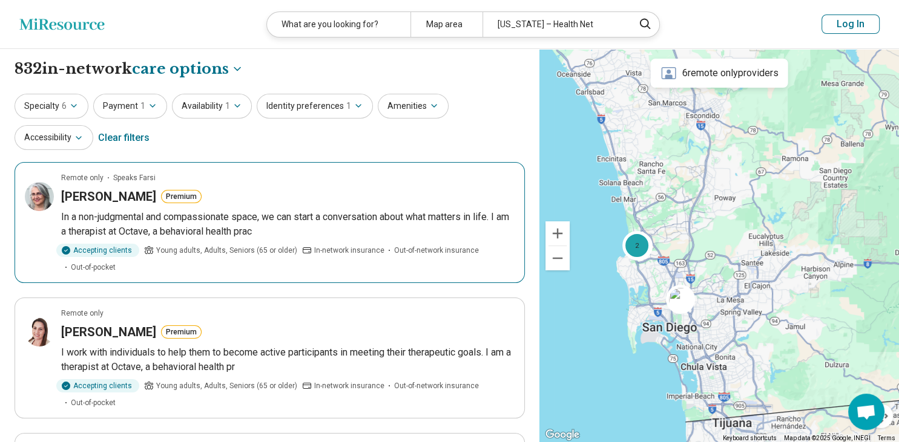
click at [236, 220] on p "In a non-judgmental and compassionate space, we can start a conversation about …" at bounding box center [287, 224] width 453 height 29
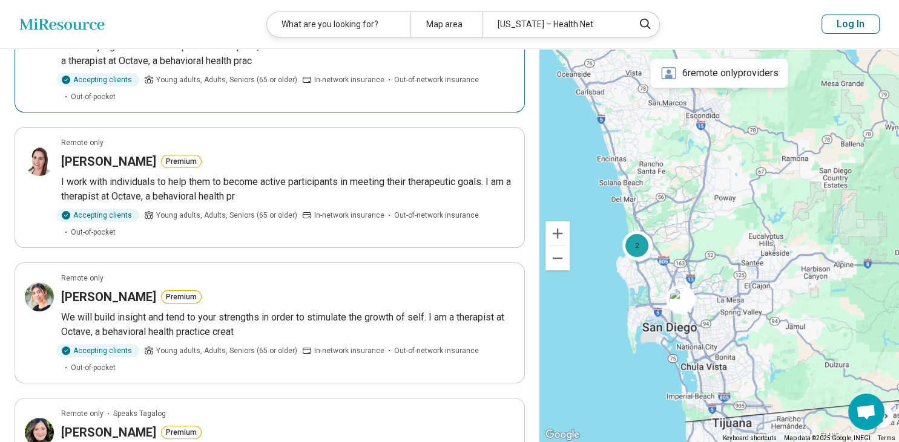
scroll to position [191, 0]
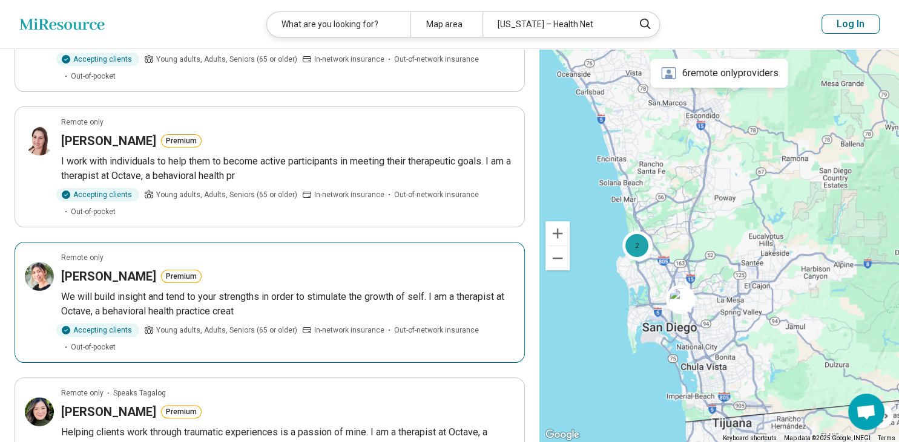
click at [95, 278] on h3 "Hailey Perez" at bounding box center [108, 276] width 95 height 17
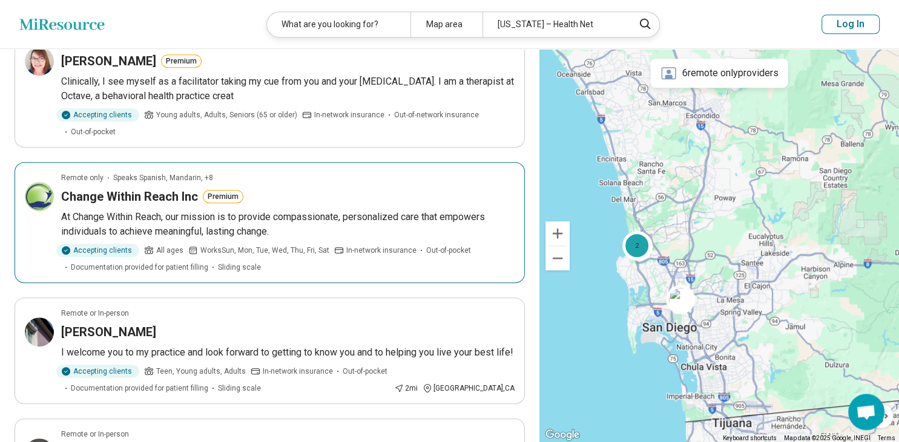
scroll to position [703, 0]
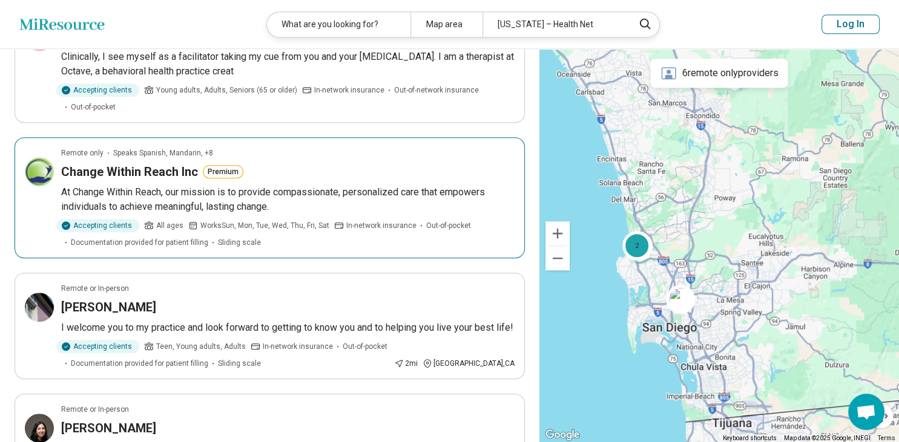
click at [165, 165] on h3 "Change Within Reach Inc" at bounding box center [129, 171] width 137 height 17
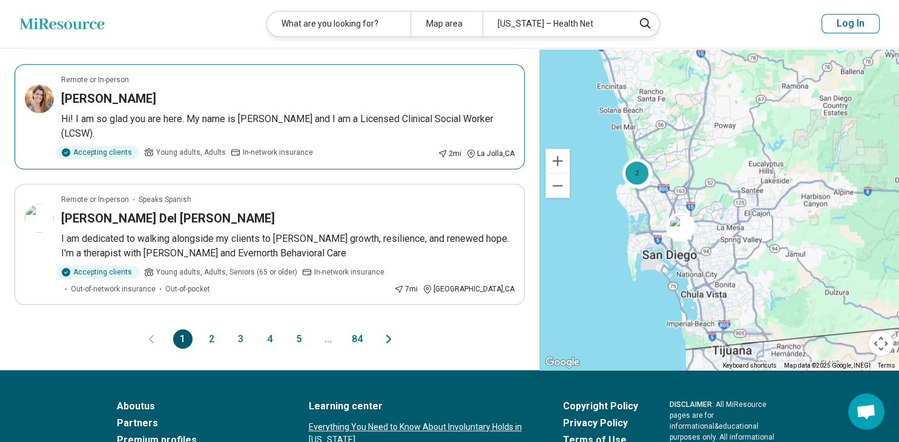
scroll to position [1214, 0]
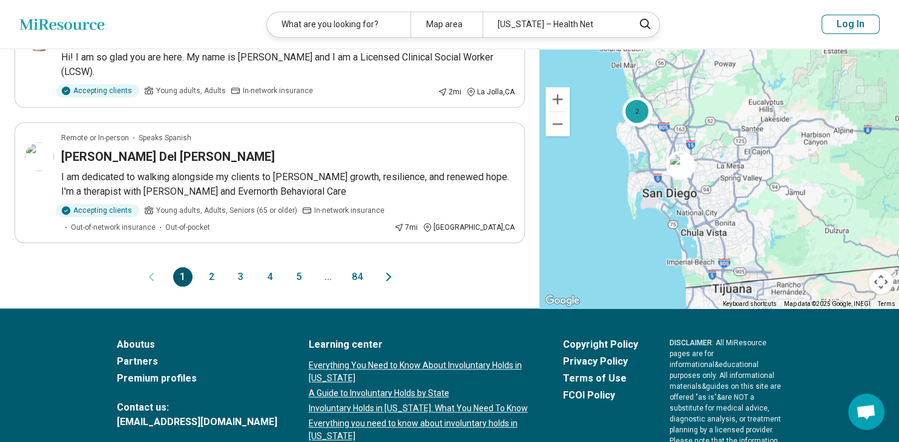
click at [217, 274] on button "2" at bounding box center [211, 276] width 19 height 19
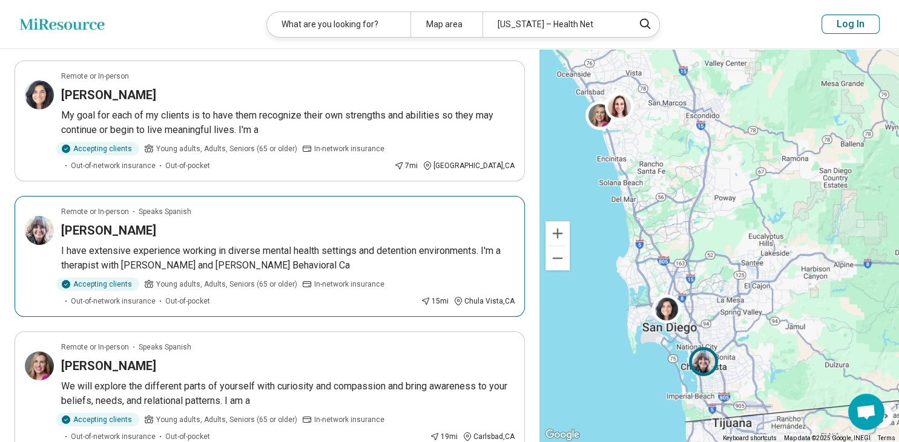
scroll to position [128, 0]
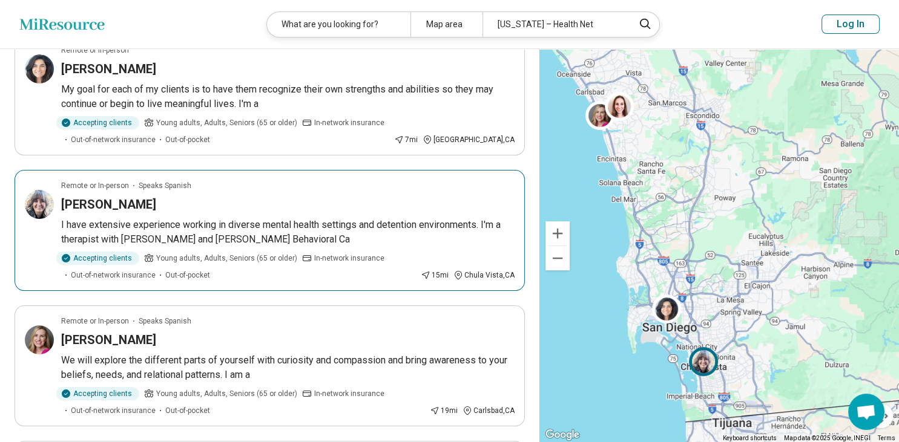
click at [311, 224] on p "I have extensive experience working in diverse mental health settings and deten…" at bounding box center [287, 232] width 453 height 29
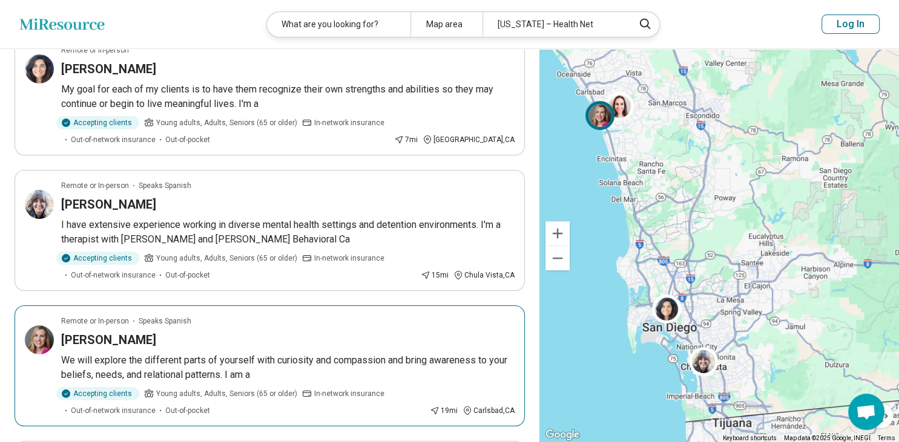
click at [120, 345] on h3 "Jaclyn Chung" at bounding box center [108, 340] width 95 height 17
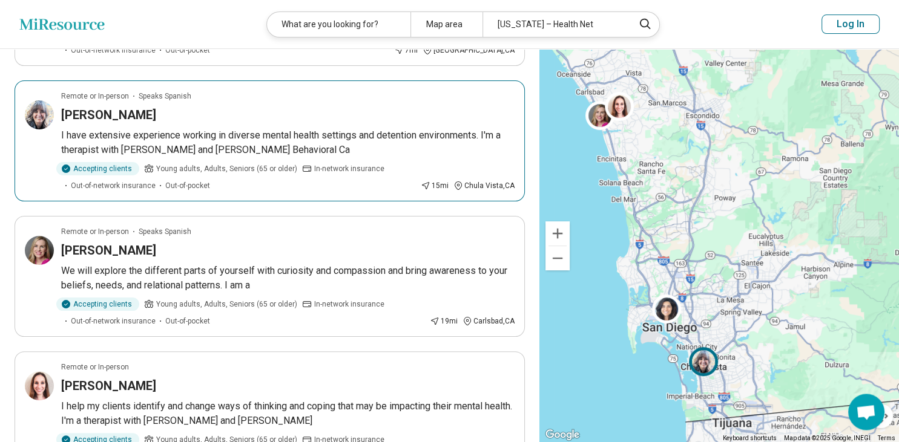
scroll to position [320, 0]
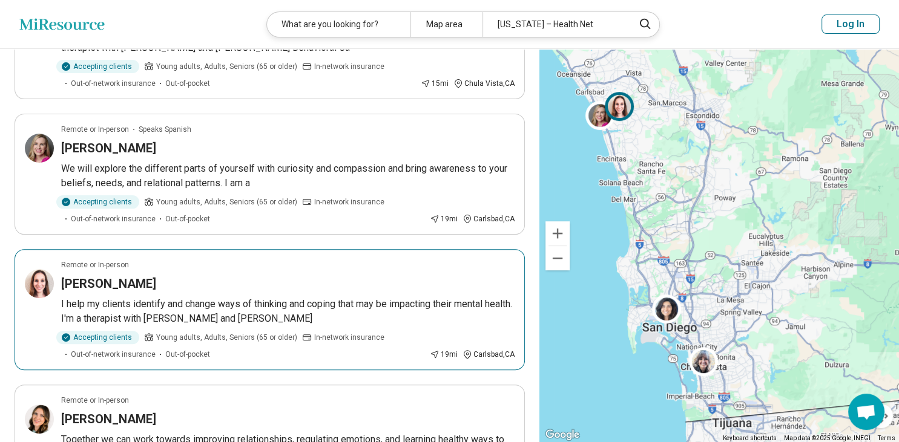
click at [300, 299] on p "I help my clients identify and change ways of thinking and coping that may be i…" at bounding box center [287, 311] width 453 height 29
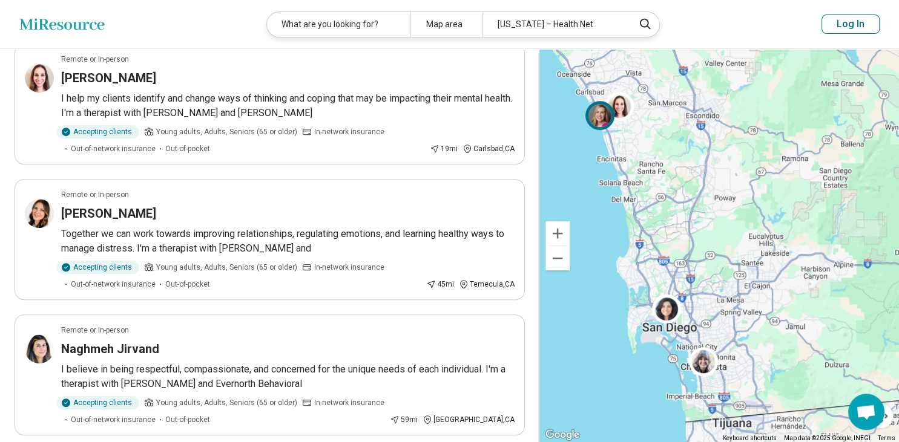
scroll to position [575, 0]
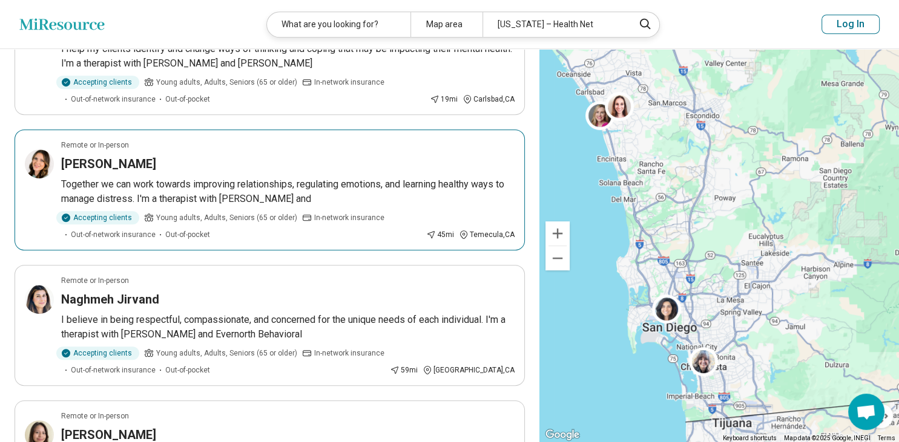
click at [208, 183] on p "Together we can work towards improving relationships, regulating emotions, and …" at bounding box center [287, 191] width 453 height 29
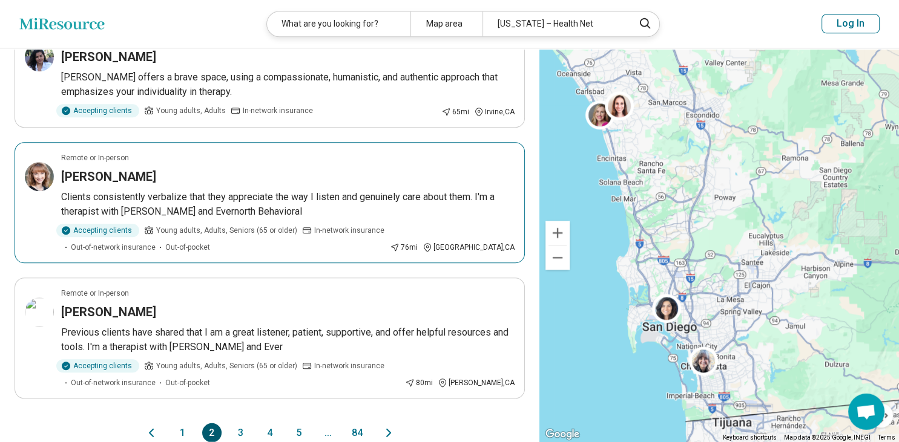
scroll to position [1150, 0]
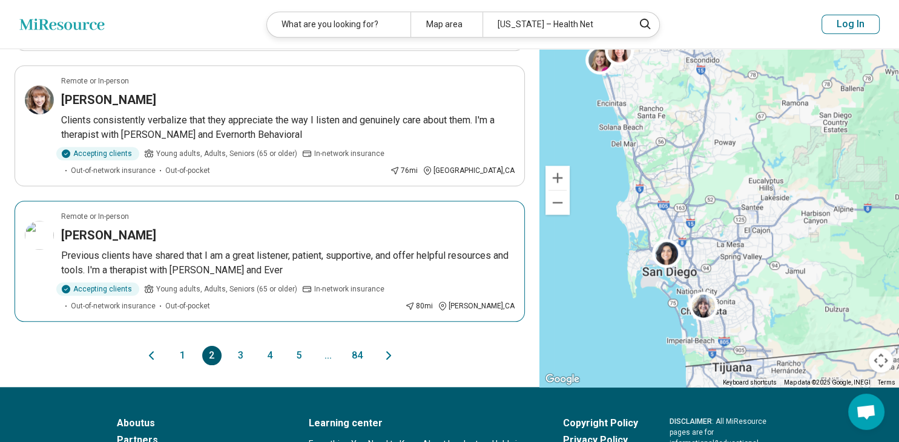
click at [100, 241] on h3 "Judy Craig" at bounding box center [108, 235] width 95 height 17
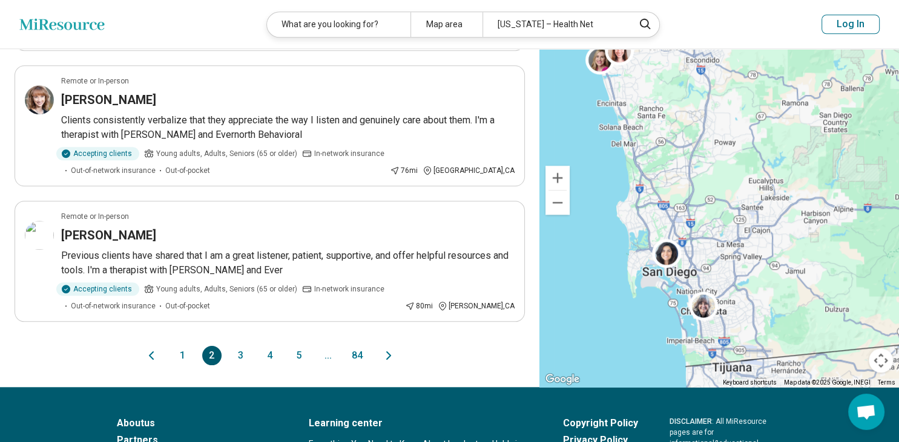
click at [243, 351] on button "3" at bounding box center [240, 355] width 19 height 19
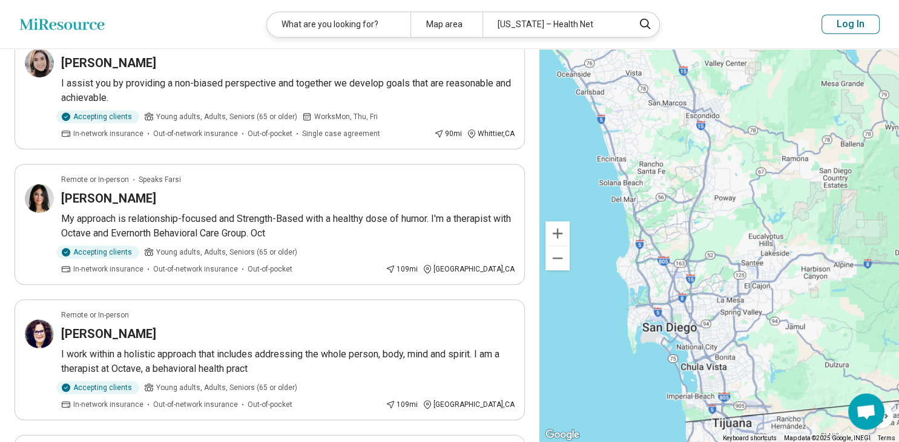
scroll to position [0, 0]
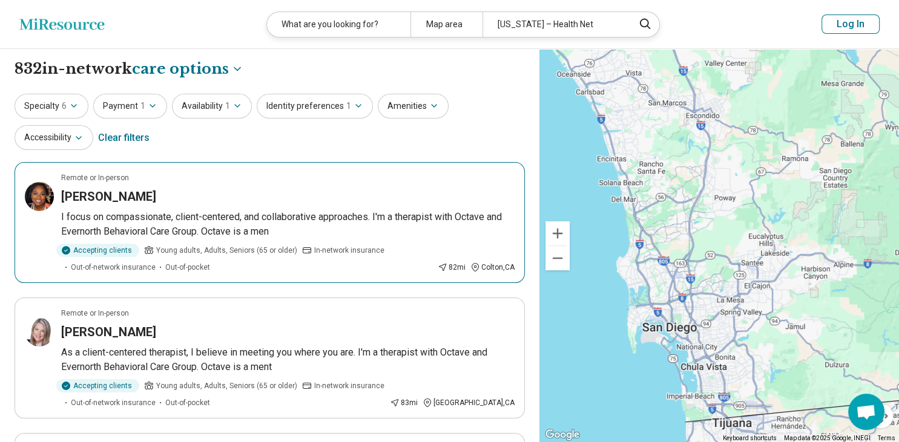
click at [117, 200] on h3 "Robin McCall" at bounding box center [108, 196] width 95 height 17
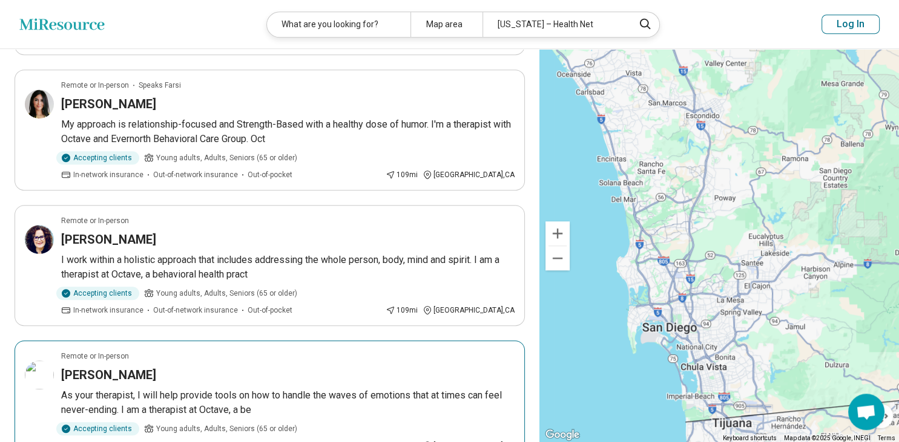
scroll to position [639, 0]
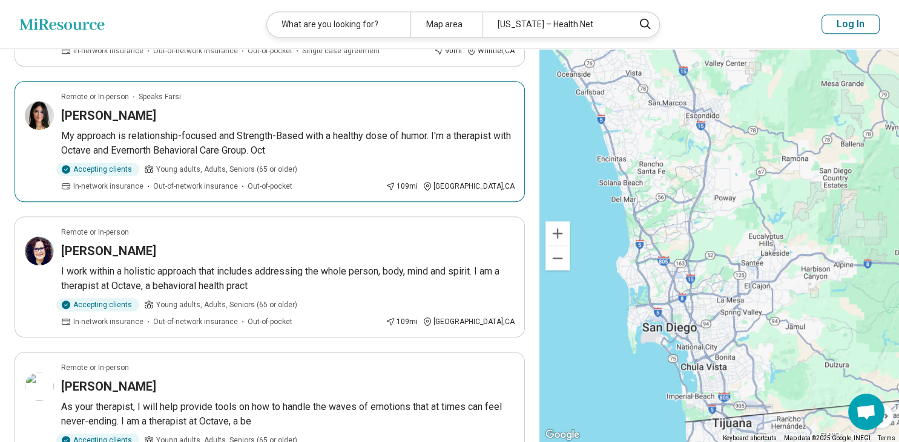
click at [93, 111] on h3 "Sepideh Yashar" at bounding box center [108, 115] width 95 height 17
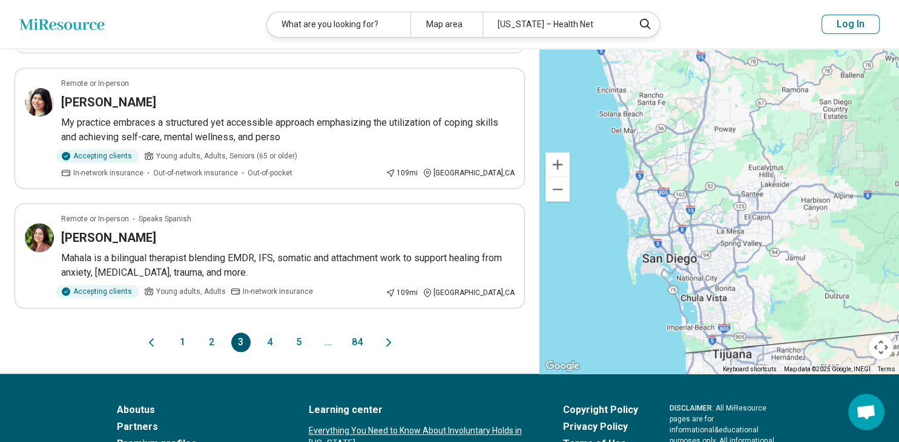
scroll to position [1214, 0]
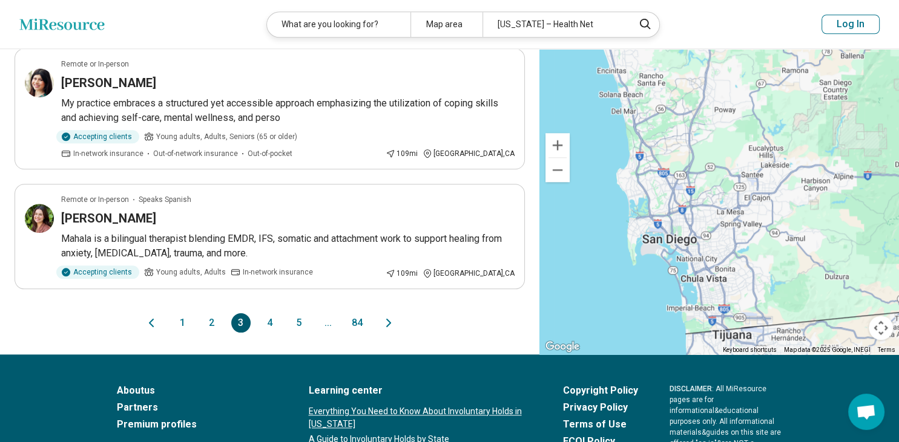
click at [185, 319] on button "1" at bounding box center [182, 322] width 19 height 19
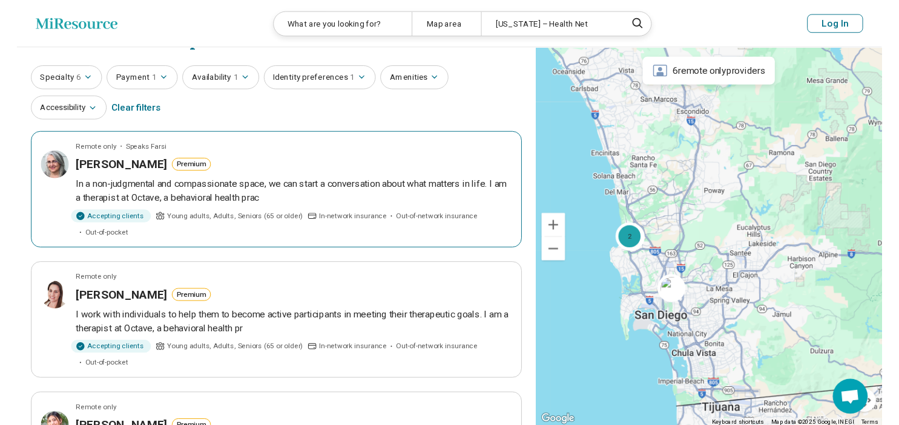
scroll to position [64, 0]
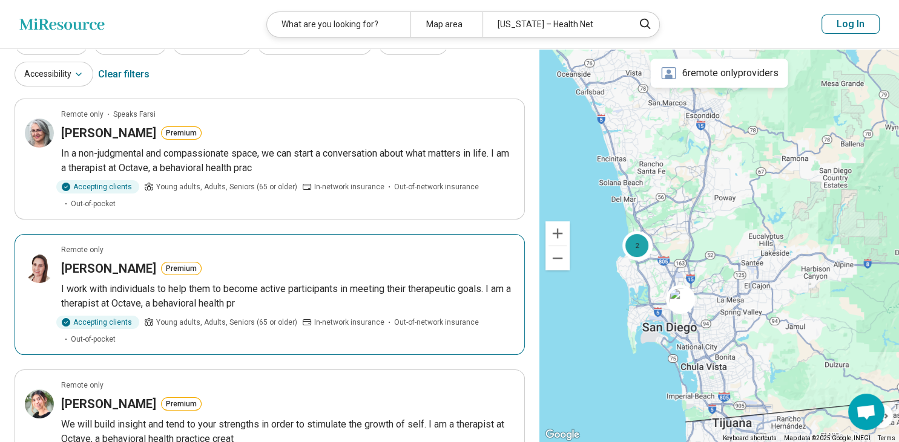
click at [219, 294] on p "I work with individuals to help them to become active participants in meeting t…" at bounding box center [287, 296] width 453 height 29
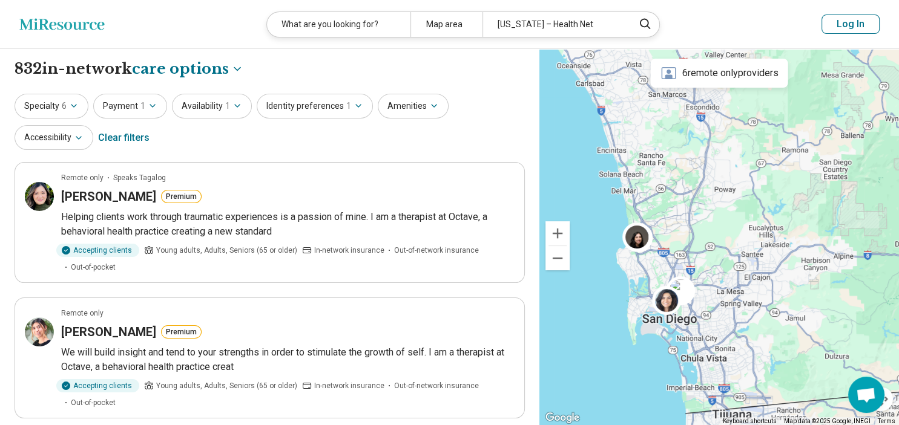
select select "***"
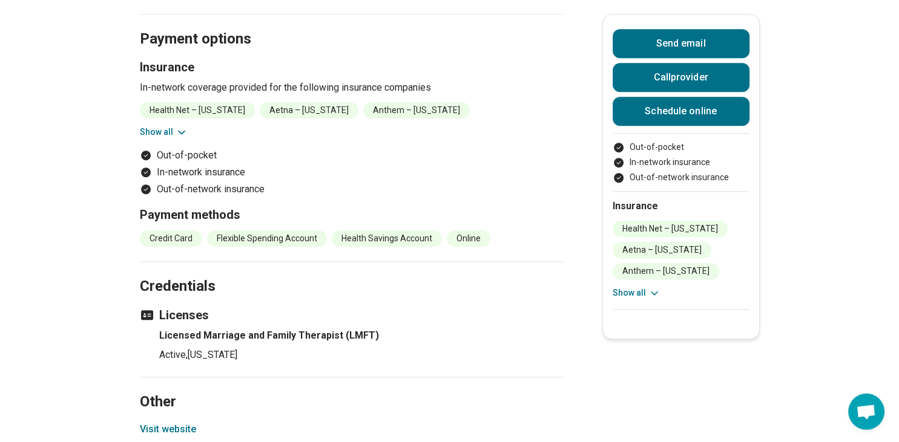
scroll to position [830, 0]
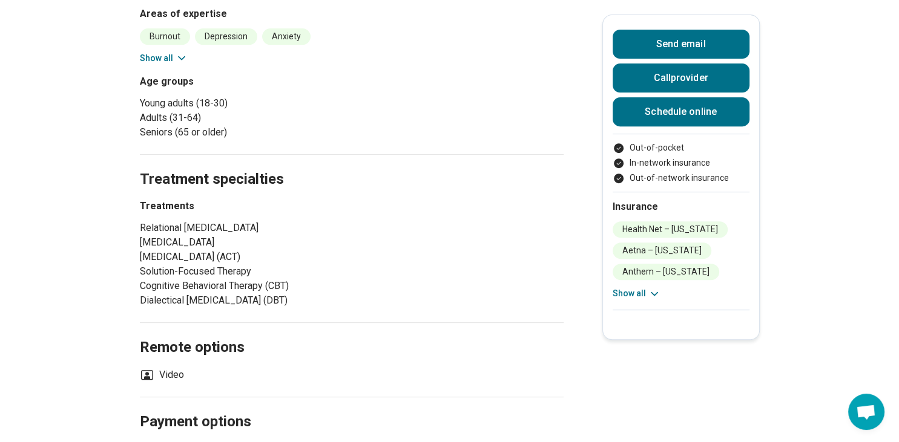
scroll to position [511, 0]
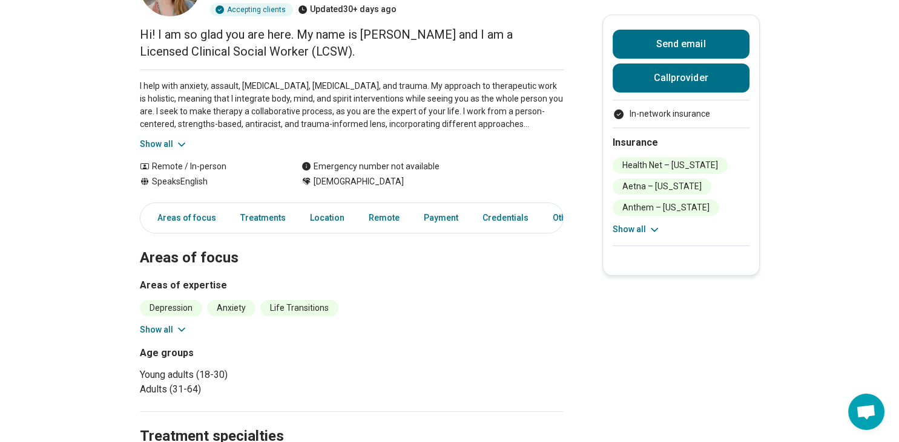
scroll to position [128, 0]
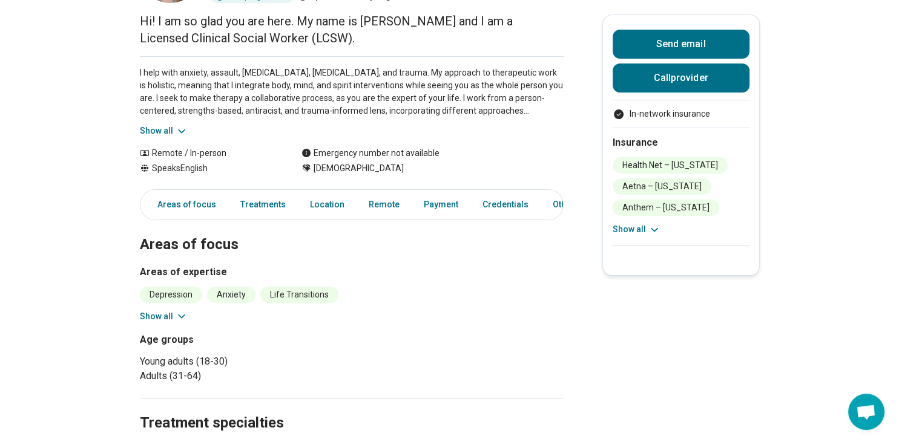
click at [156, 314] on button "Show all" at bounding box center [164, 316] width 48 height 13
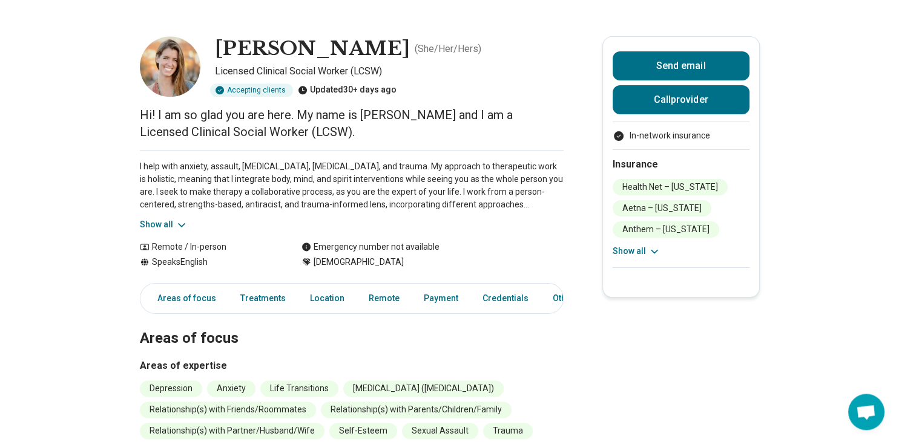
scroll to position [0, 0]
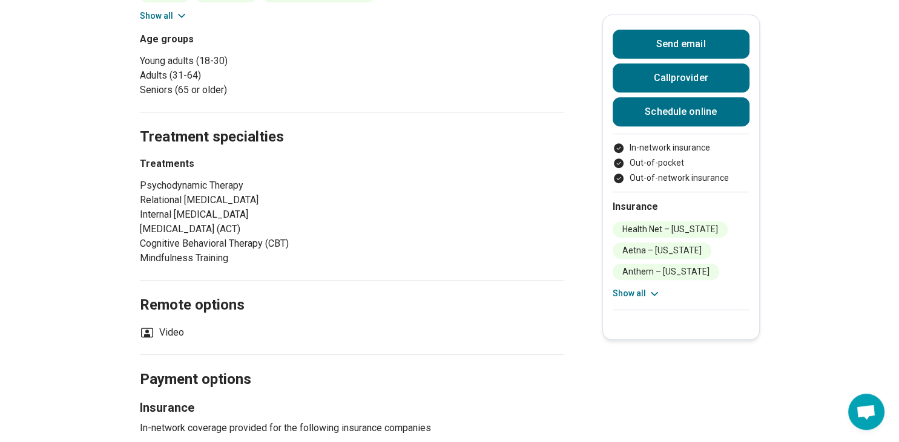
scroll to position [511, 0]
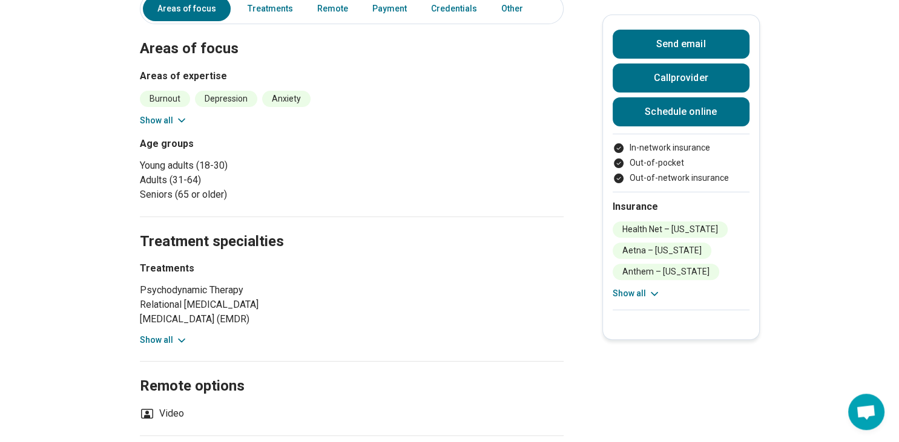
scroll to position [383, 0]
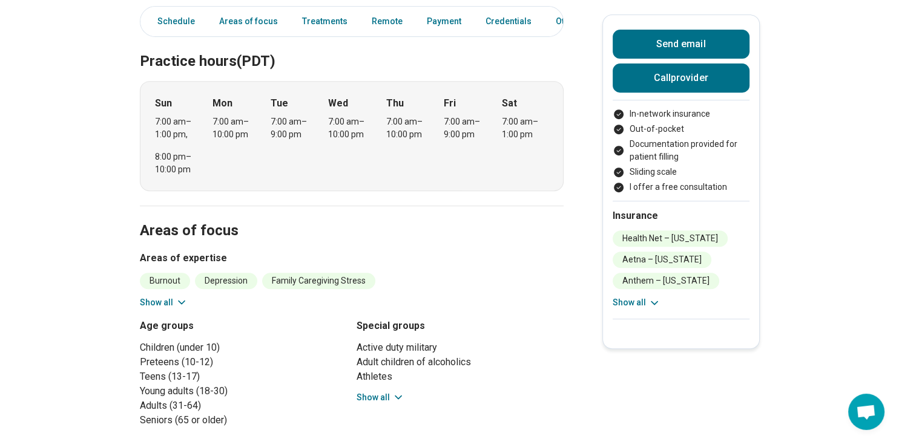
scroll to position [511, 0]
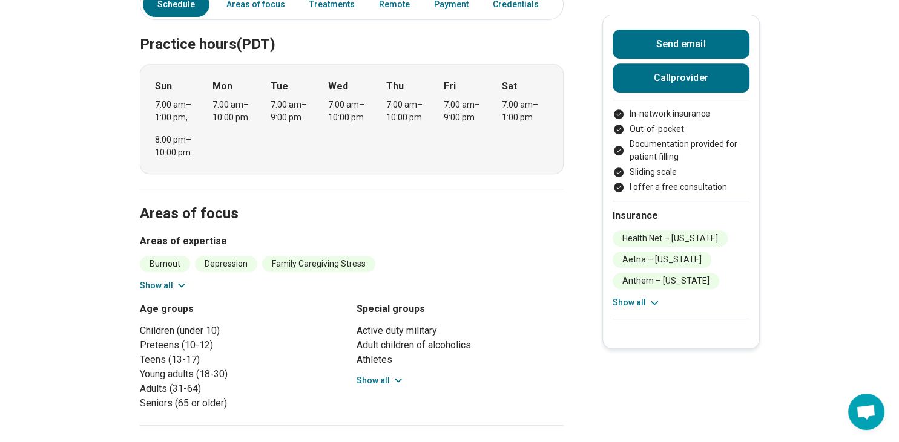
click at [373, 375] on button "Show all" at bounding box center [380, 381] width 48 height 13
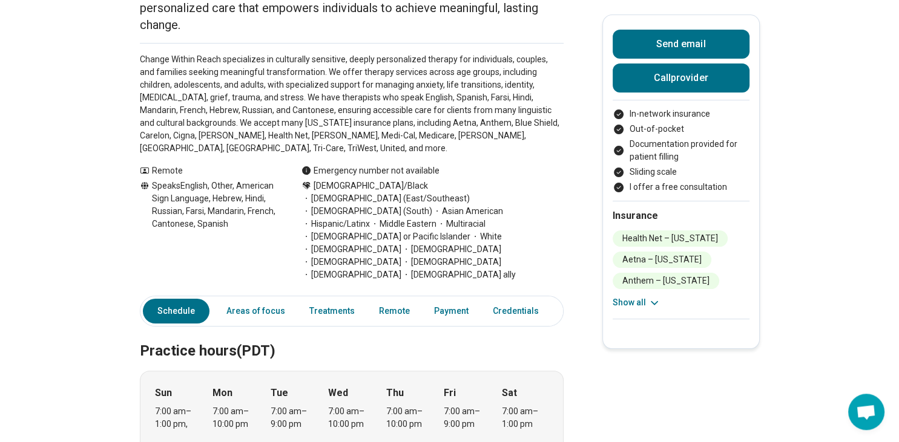
scroll to position [0, 0]
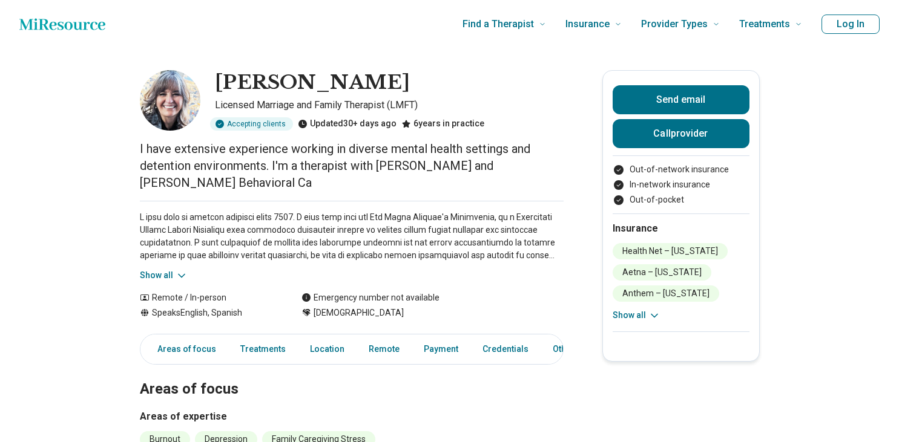
scroll to position [64, 0]
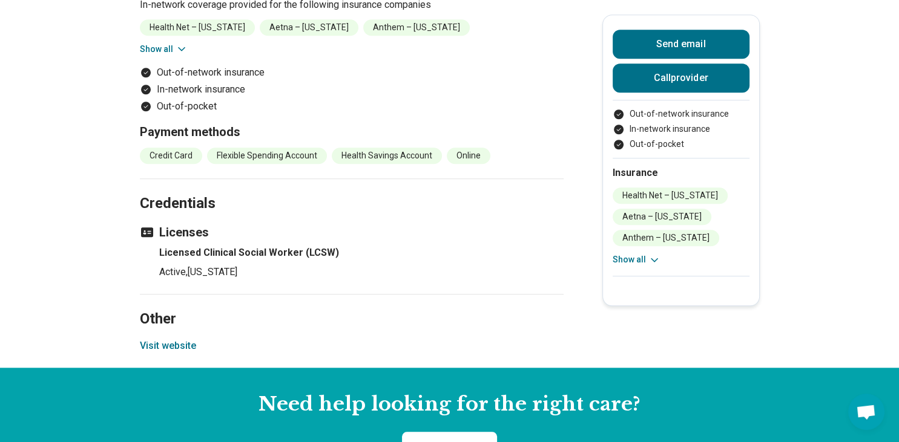
scroll to position [1086, 0]
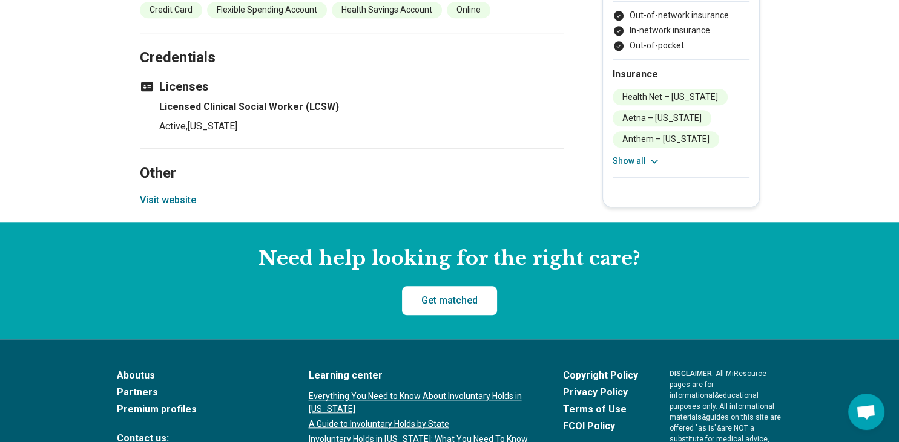
click at [171, 193] on button "Visit website" at bounding box center [168, 200] width 56 height 15
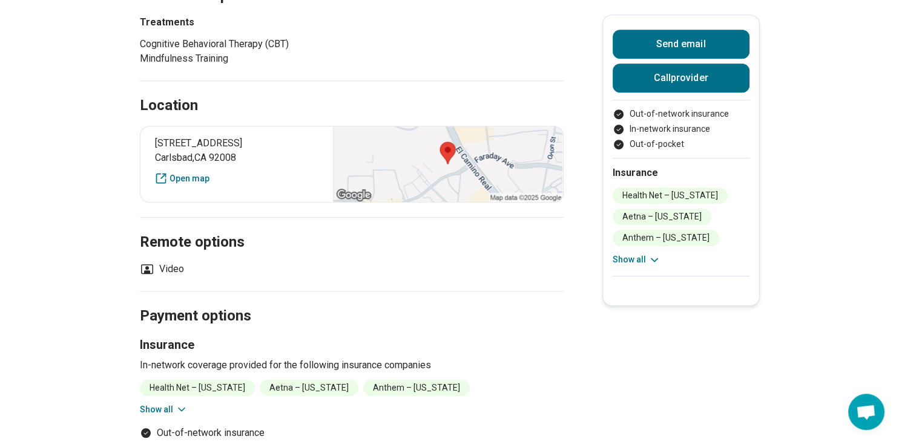
scroll to position [575, 0]
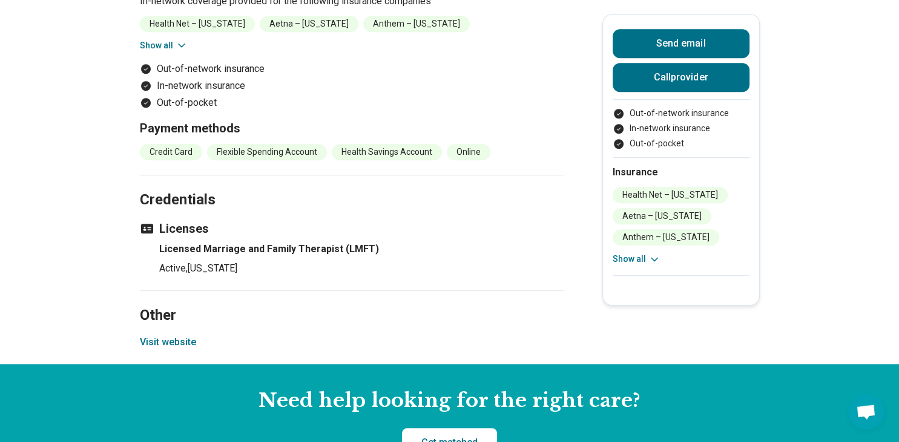
scroll to position [1086, 0]
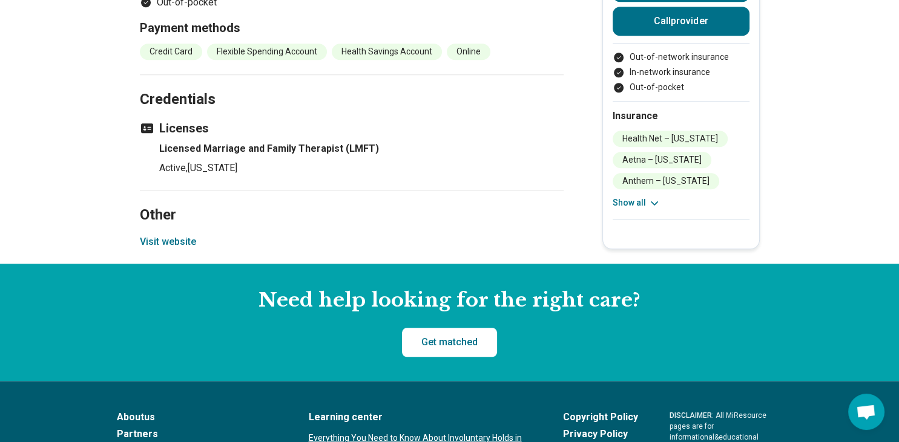
click at [180, 235] on button "Visit website" at bounding box center [168, 242] width 56 height 15
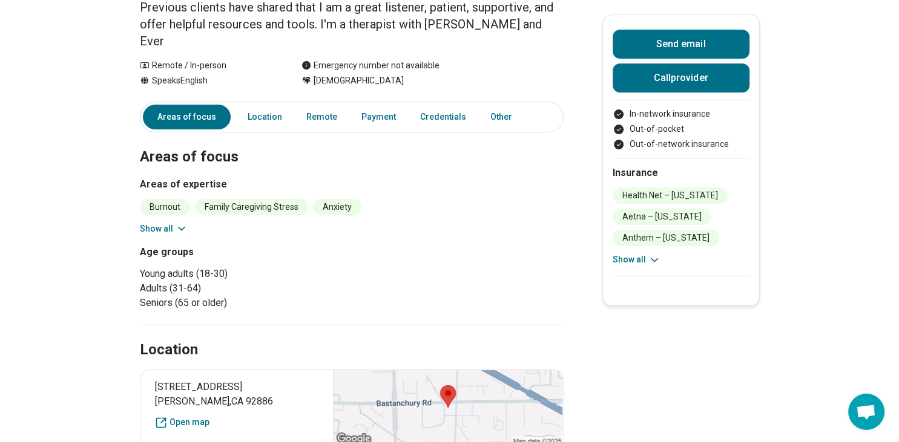
scroll to position [255, 0]
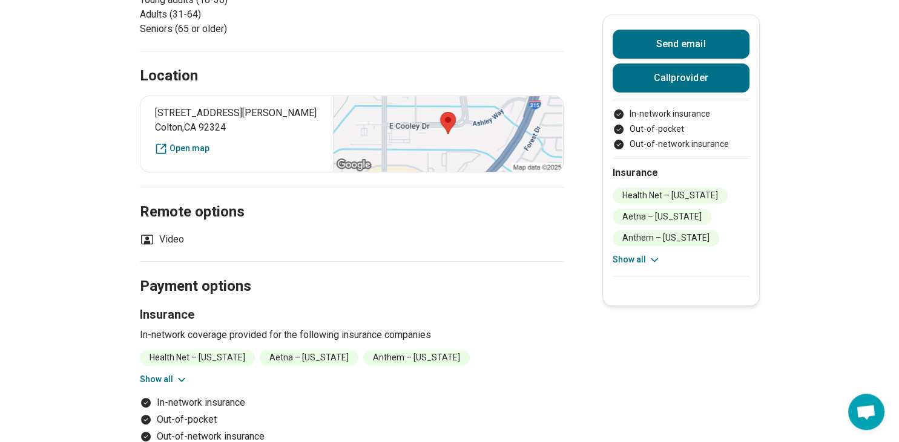
scroll to position [383, 0]
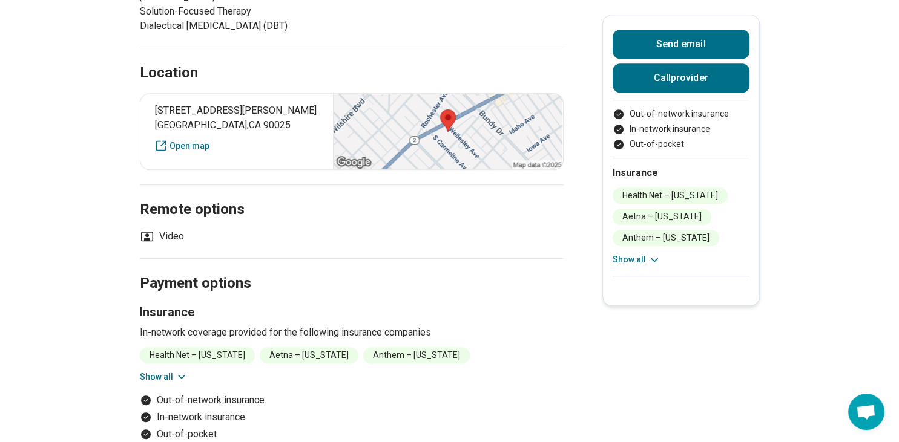
scroll to position [959, 0]
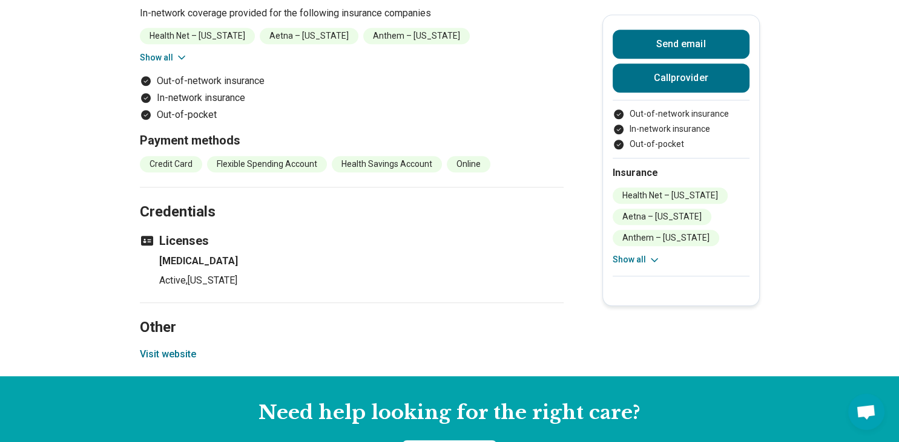
click at [183, 362] on button "Visit website" at bounding box center [168, 354] width 56 height 15
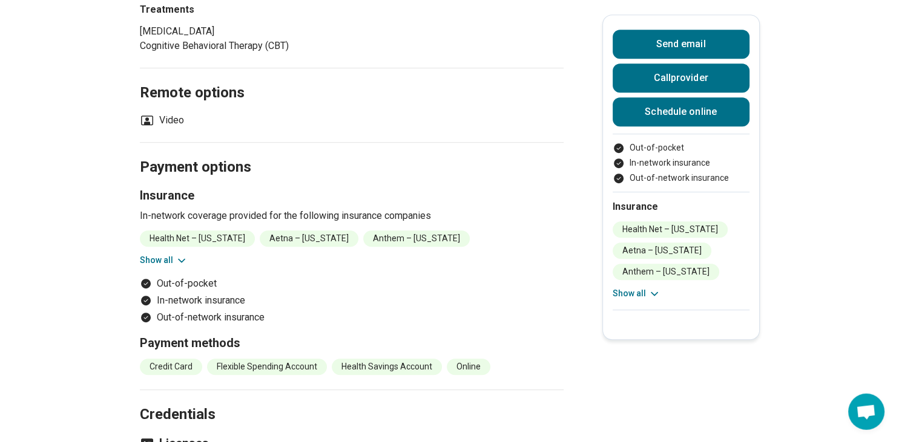
scroll to position [894, 0]
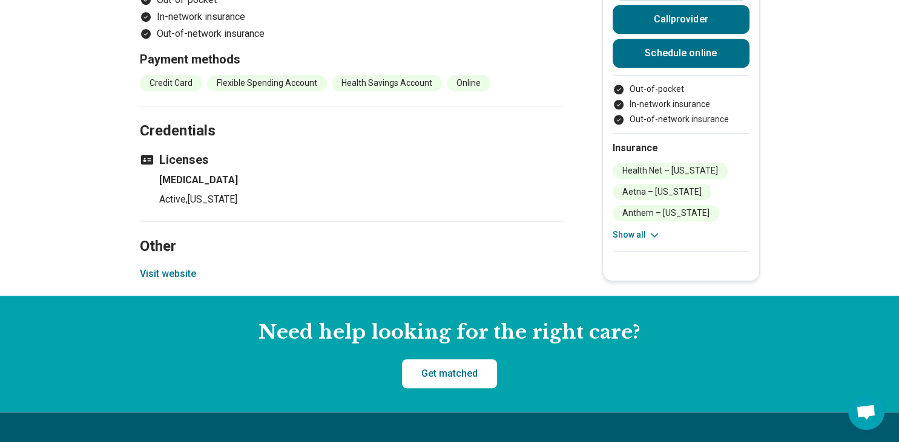
click at [172, 275] on button "Visit website" at bounding box center [168, 274] width 56 height 15
